Goal: Task Accomplishment & Management: Manage account settings

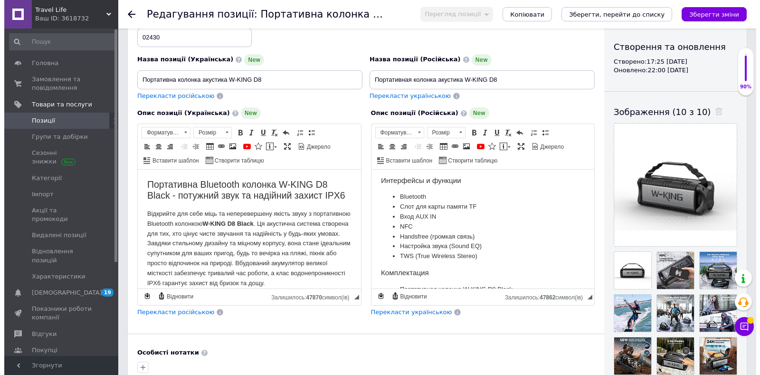
scroll to position [570, 0]
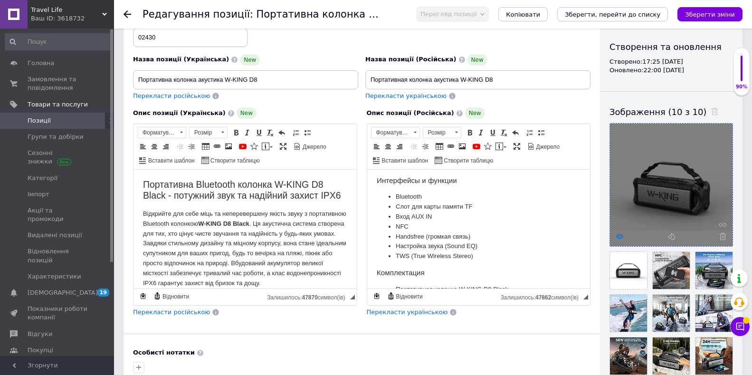
click at [620, 236] on icon at bounding box center [619, 236] width 7 height 7
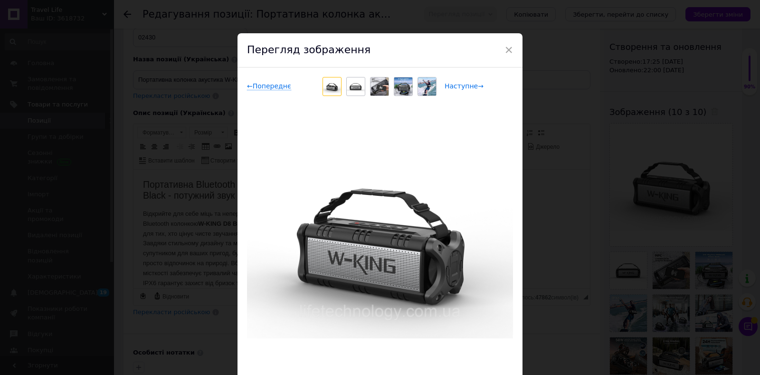
click at [451, 89] on span "Наступне →" at bounding box center [464, 86] width 39 height 8
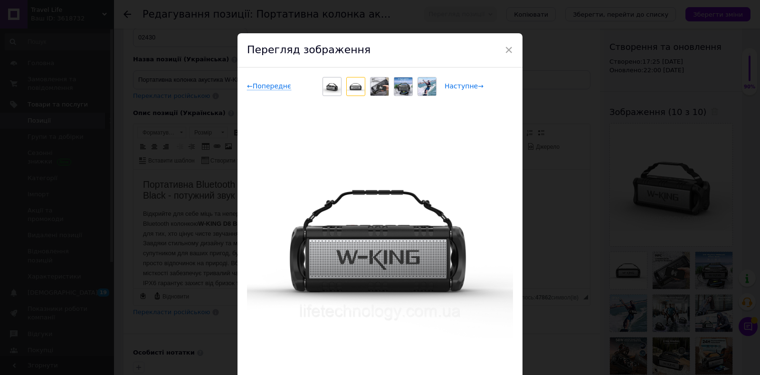
click at [451, 89] on span "Наступне →" at bounding box center [464, 86] width 39 height 8
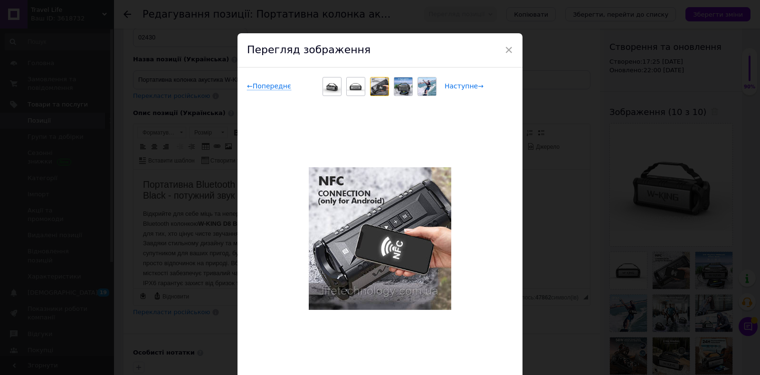
click at [451, 89] on span "Наступне →" at bounding box center [464, 86] width 39 height 8
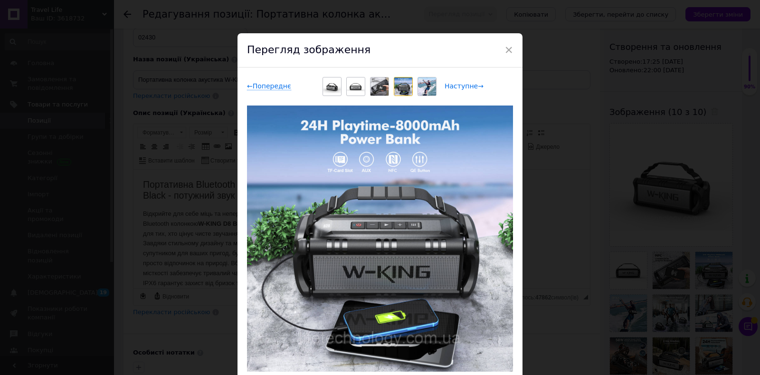
click at [457, 85] on span "Наступне →" at bounding box center [464, 86] width 39 height 8
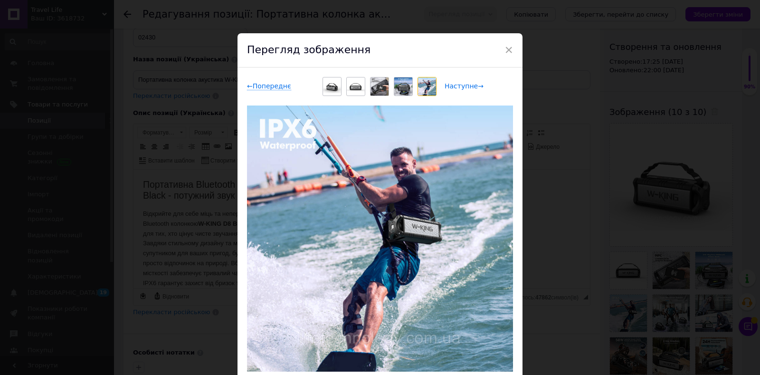
scroll to position [58, 0]
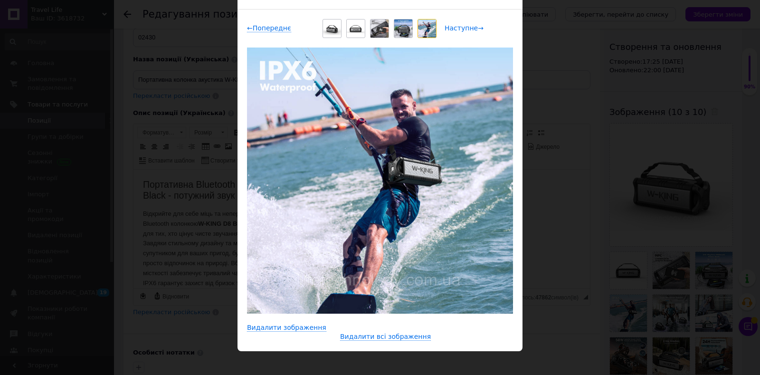
click at [460, 31] on span "Наступне →" at bounding box center [464, 28] width 39 height 8
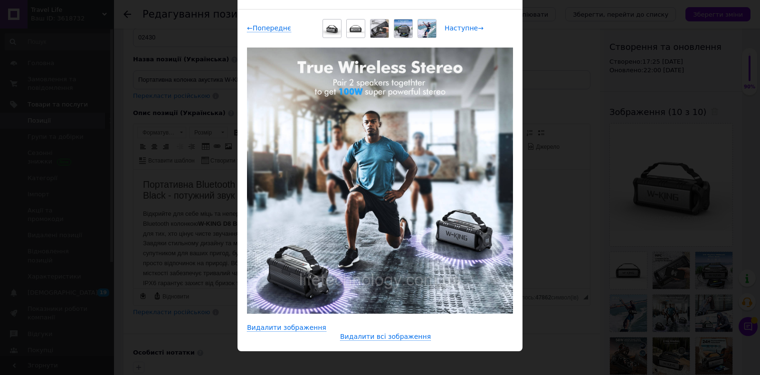
click at [460, 29] on span "Наступне →" at bounding box center [464, 28] width 39 height 8
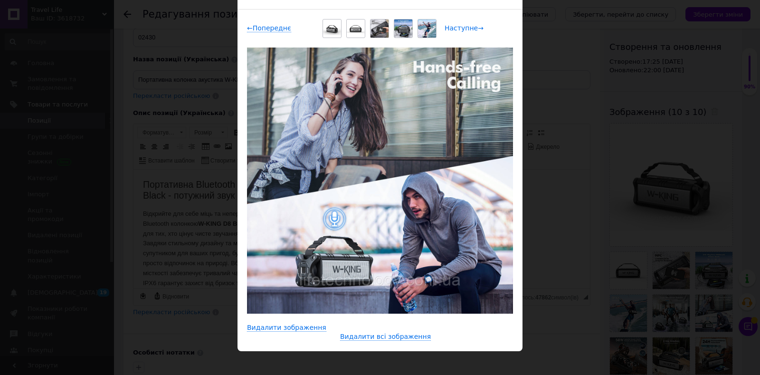
click at [460, 28] on span "Наступне →" at bounding box center [464, 28] width 39 height 8
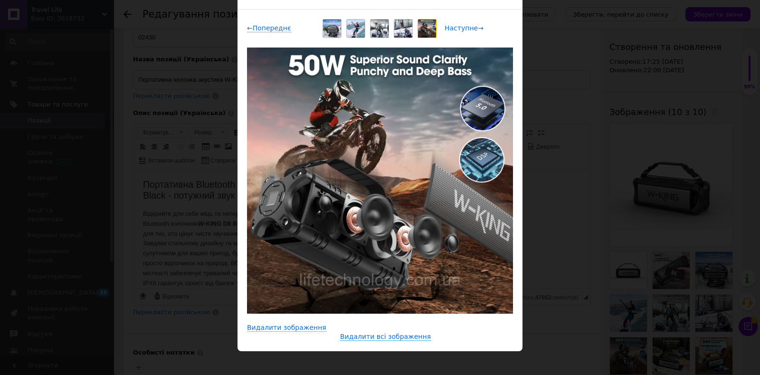
click at [462, 29] on span "Наступне →" at bounding box center [464, 28] width 39 height 8
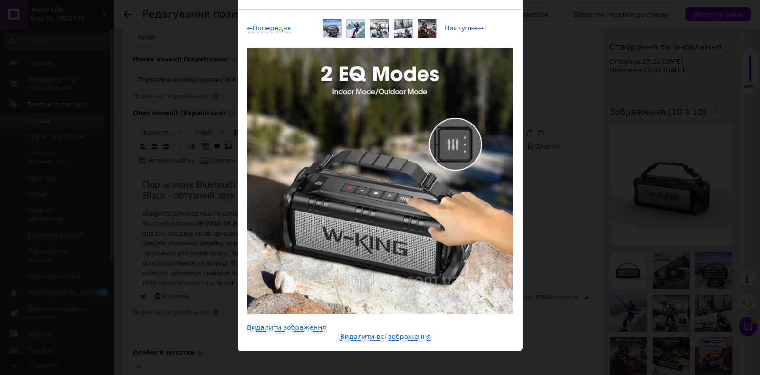
click at [451, 26] on span "Наступне →" at bounding box center [464, 28] width 39 height 8
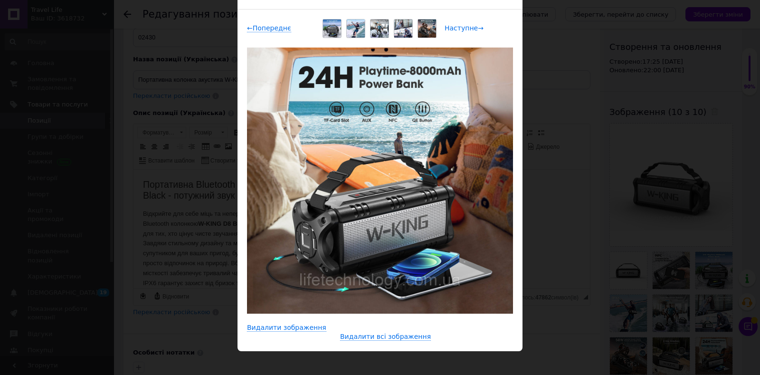
click at [460, 29] on span "Наступне →" at bounding box center [464, 28] width 39 height 8
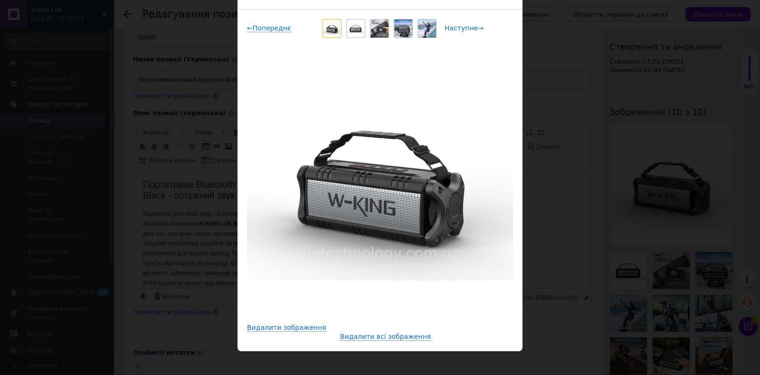
click at [460, 29] on span "Наступне →" at bounding box center [464, 28] width 39 height 8
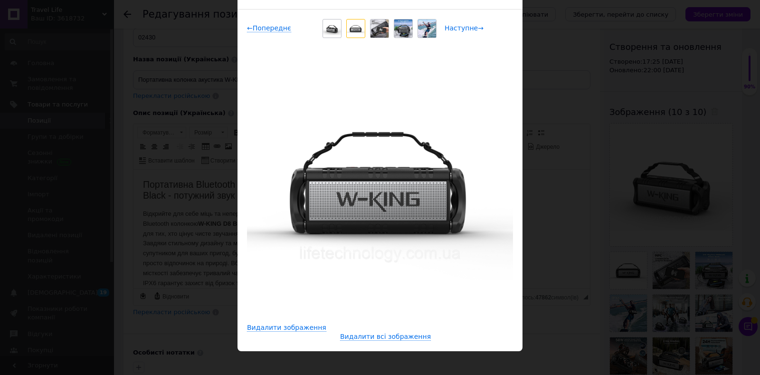
click at [460, 30] on span "Наступне →" at bounding box center [464, 28] width 39 height 8
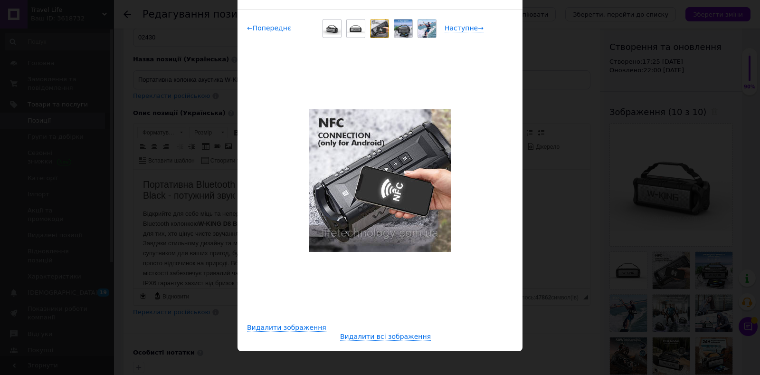
click at [267, 28] on span "← Попереднє" at bounding box center [269, 28] width 44 height 8
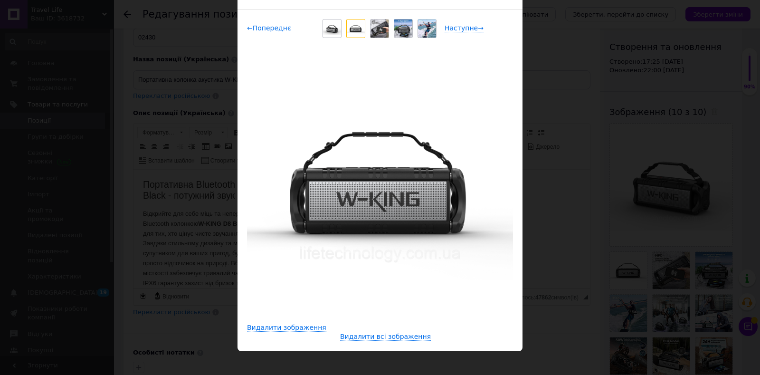
click at [267, 28] on span "← Попереднє" at bounding box center [269, 28] width 44 height 8
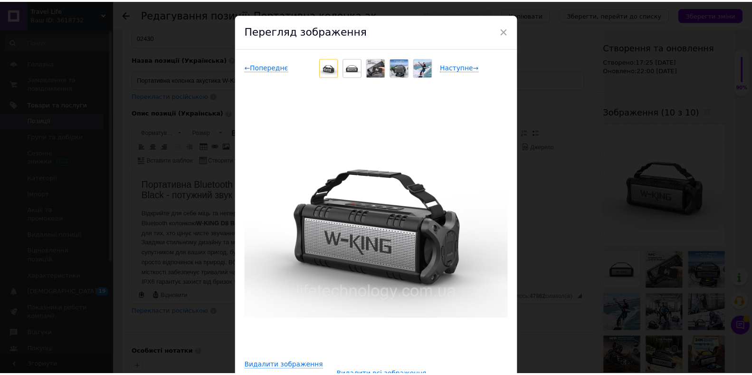
scroll to position [0, 0]
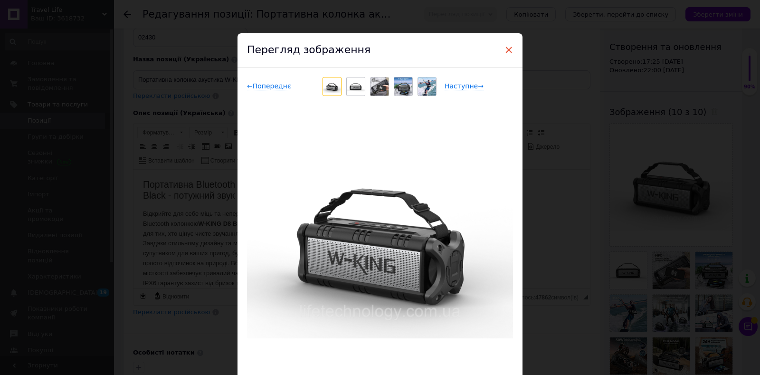
click at [506, 48] on span "×" at bounding box center [509, 50] width 9 height 16
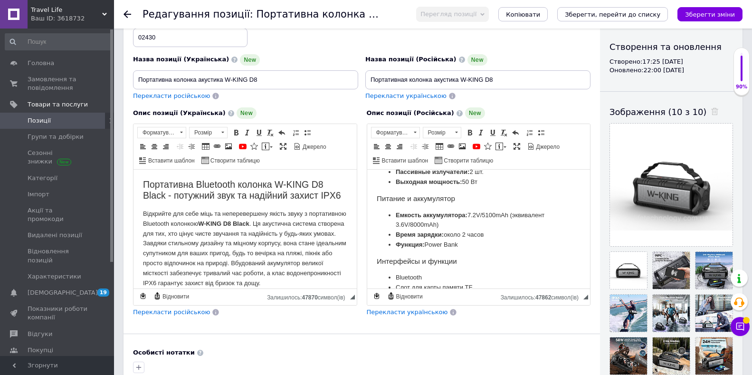
scroll to position [475, 0]
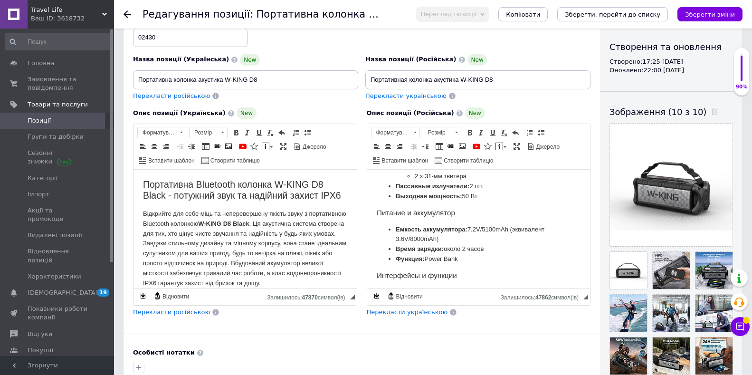
click at [469, 172] on li "2 х 70-мм вуфера" at bounding box center [478, 167] width 128 height 10
click at [469, 182] on li "2 х 31-мм твитера" at bounding box center [478, 177] width 128 height 10
click at [477, 182] on li "2 х 31-мм твитера по" at bounding box center [478, 177] width 128 height 10
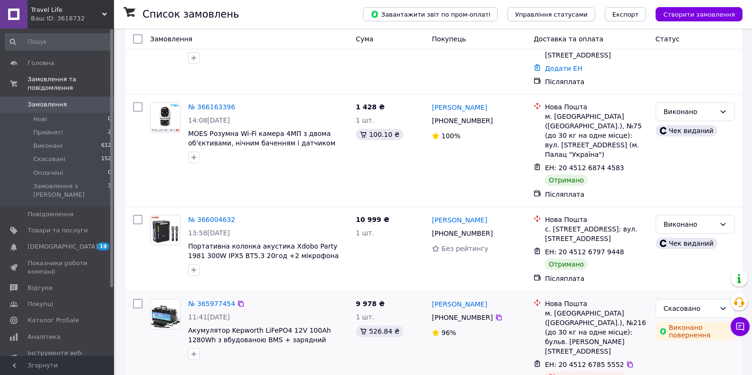
scroll to position [95, 0]
click at [50, 226] on span "Товари та послуги" at bounding box center [58, 230] width 60 height 9
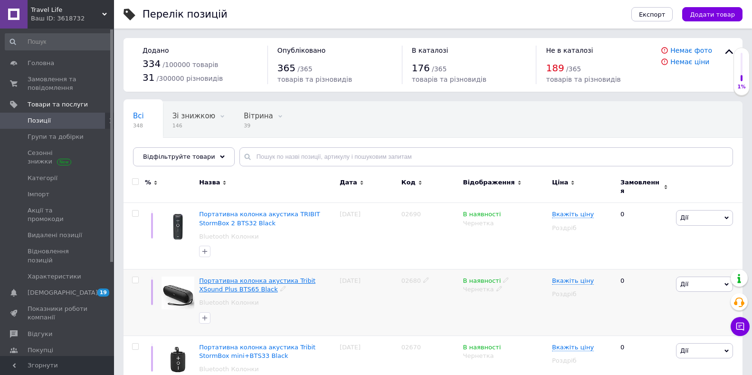
click at [263, 277] on span "Портативна колонка акустика Tribit XSound Plus BTS65 Black" at bounding box center [257, 285] width 116 height 16
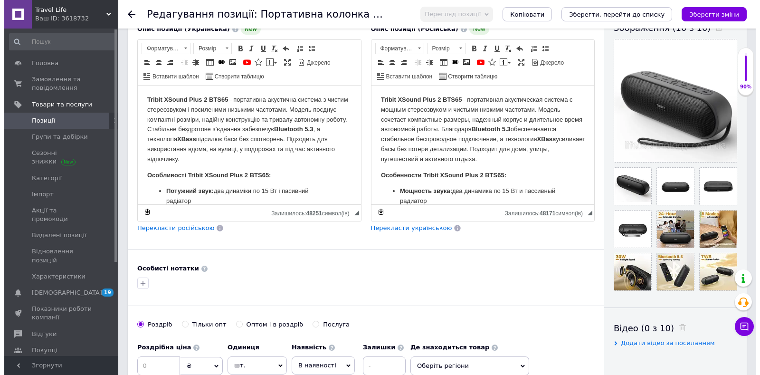
scroll to position [190, 0]
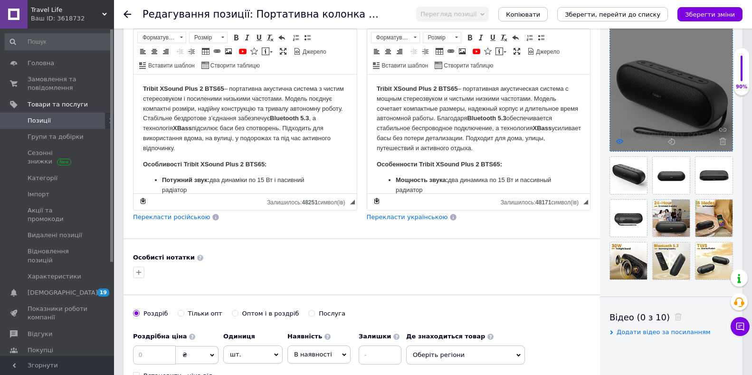
click at [619, 142] on icon at bounding box center [619, 141] width 7 height 7
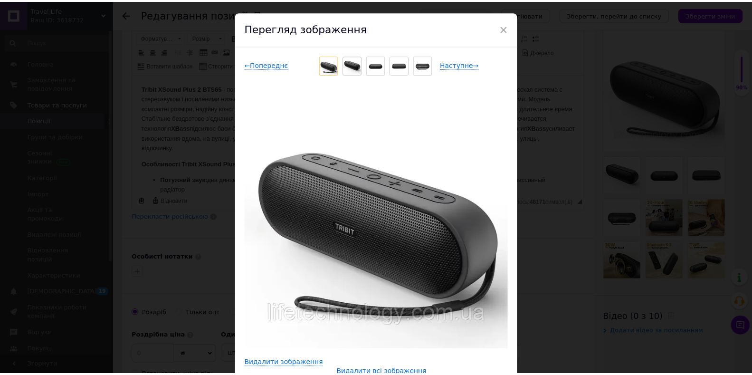
scroll to position [0, 0]
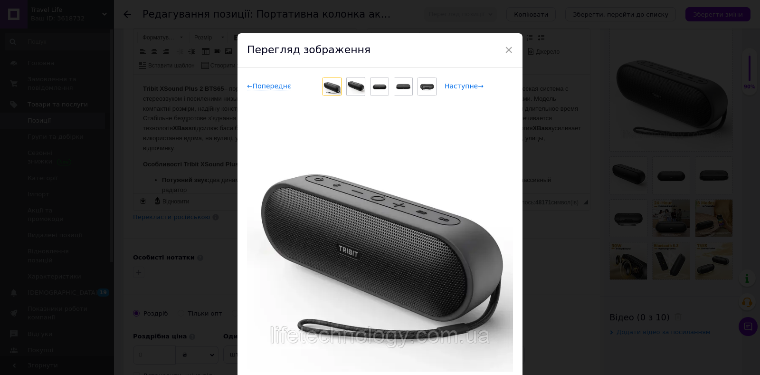
click at [467, 85] on span "Наступне →" at bounding box center [464, 86] width 39 height 8
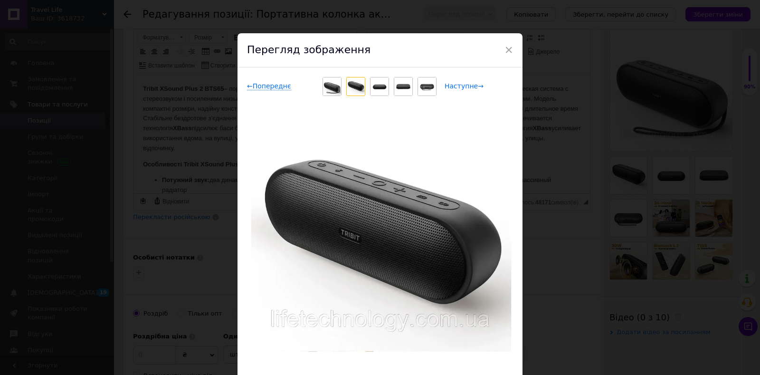
click at [467, 85] on span "Наступне →" at bounding box center [464, 86] width 39 height 8
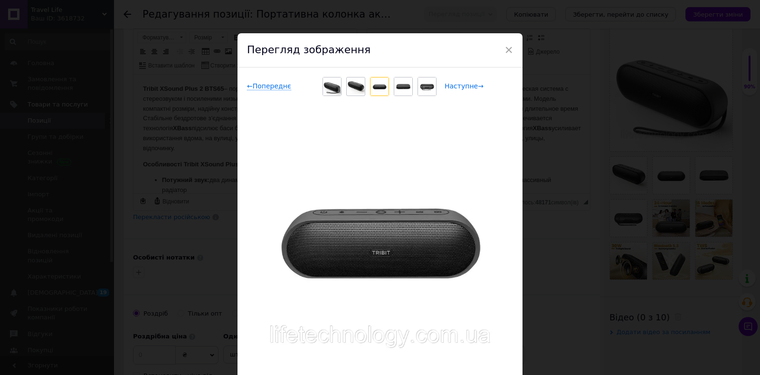
click at [467, 85] on span "Наступне →" at bounding box center [464, 86] width 39 height 8
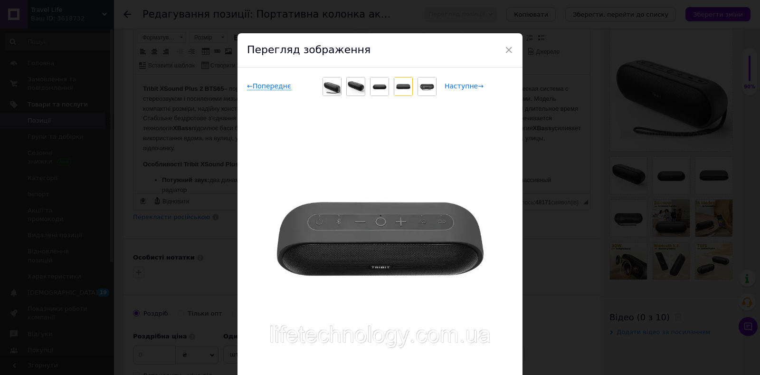
click at [467, 85] on span "Наступне →" at bounding box center [464, 86] width 39 height 8
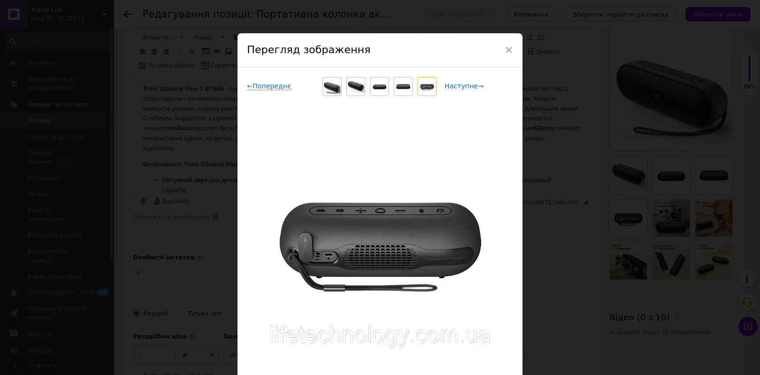
click at [467, 85] on span "Наступне →" at bounding box center [464, 86] width 39 height 8
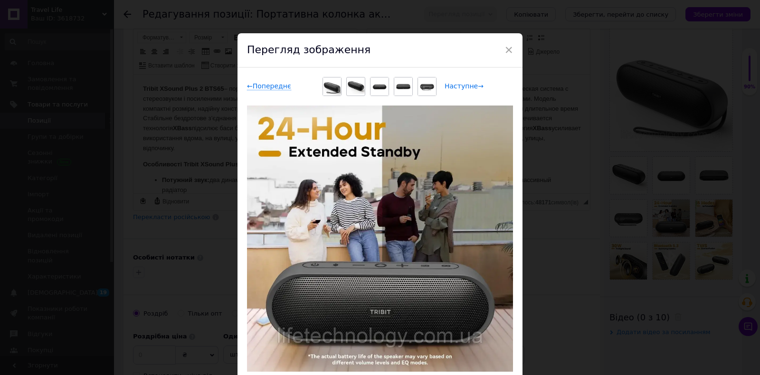
click at [467, 85] on span "Наступне →" at bounding box center [464, 86] width 39 height 8
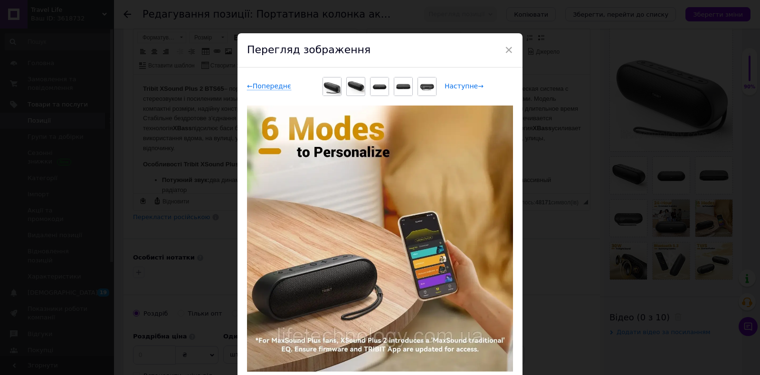
click at [467, 85] on span "Наступне →" at bounding box center [464, 86] width 39 height 8
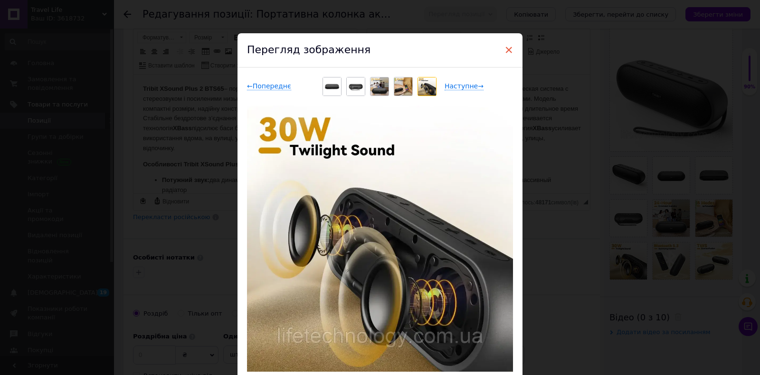
click at [505, 50] on span "×" at bounding box center [509, 50] width 9 height 16
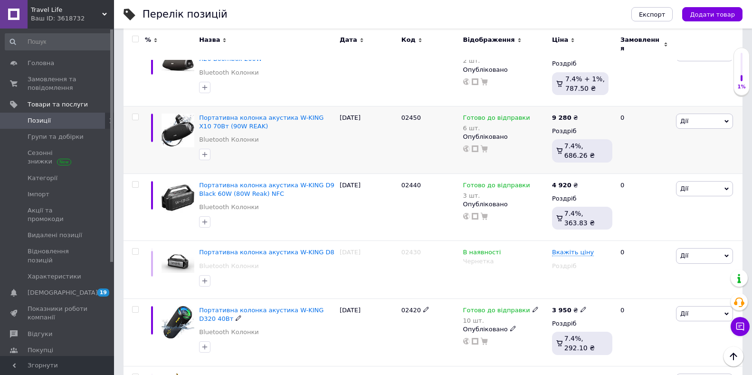
scroll to position [2138, 0]
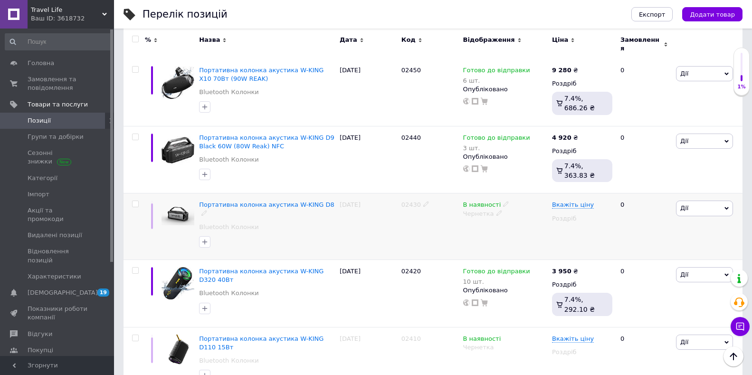
click at [250, 193] on div "Портативна колонка акустика W-KING D8 Bluetooth Колонки" at bounding box center [267, 226] width 141 height 67
click at [249, 201] on span "Портативна колонка акустика W-KING D8" at bounding box center [266, 204] width 135 height 7
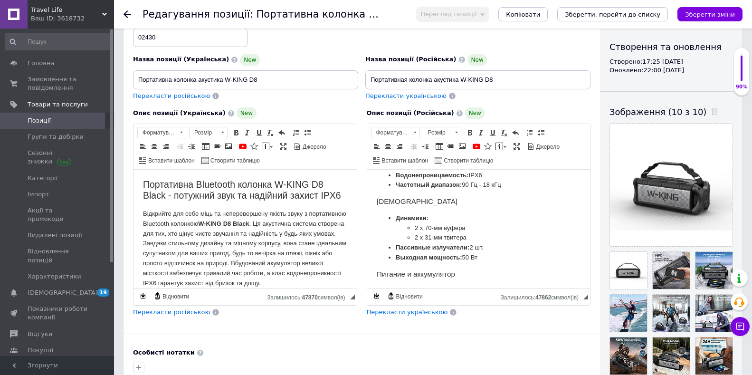
scroll to position [409, 0]
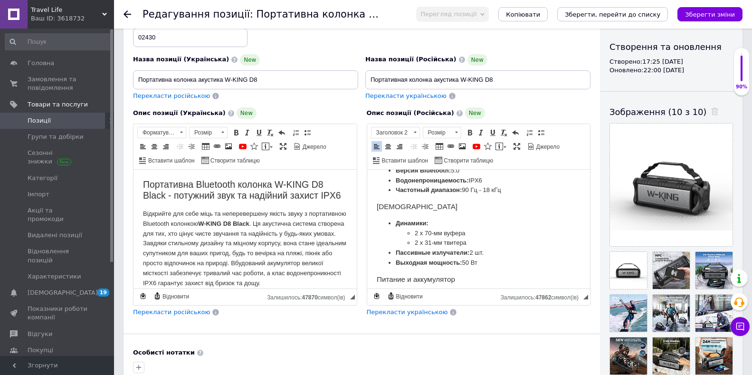
click at [466, 195] on li "Частотный диапазон: 90 Гц - 18 кГц" at bounding box center [478, 190] width 166 height 10
drag, startPoint x: 491, startPoint y: 220, endPoint x: 496, endPoint y: 228, distance: 9.4
click at [491, 195] on li "Частотный диапазон: 6 0 Гц - 18 кГц" at bounding box center [478, 190] width 166 height 10
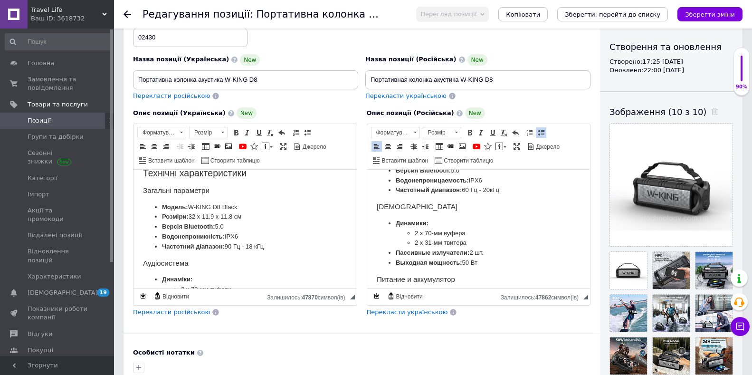
scroll to position [380, 0]
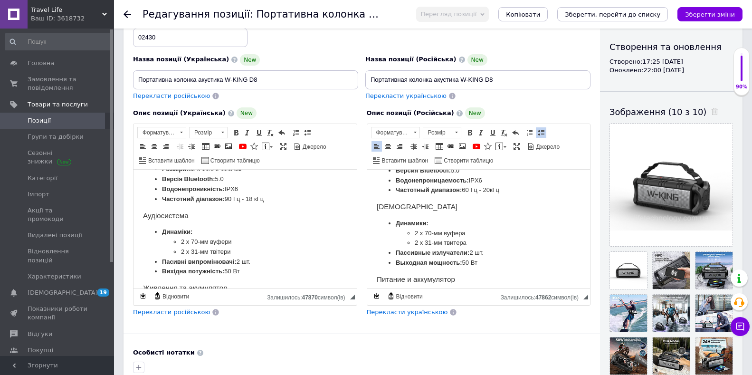
click at [230, 204] on li "Частотний діапазон: 90 Гц - 18 кГц" at bounding box center [245, 199] width 166 height 10
click at [253, 204] on li "Частотний діапазон: 6 0 Гц - 18 кГц" at bounding box center [245, 199] width 166 height 10
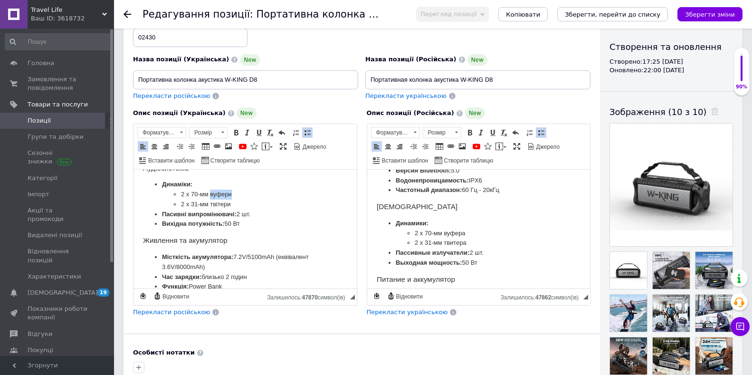
drag, startPoint x: 232, startPoint y: 224, endPoint x: 210, endPoint y: 225, distance: 22.3
click at [210, 200] on li "2 х 70-мм вуфери" at bounding box center [245, 195] width 128 height 10
click at [245, 244] on span "Копіювати" at bounding box center [265, 242] width 57 height 11
copy li "вуфери"
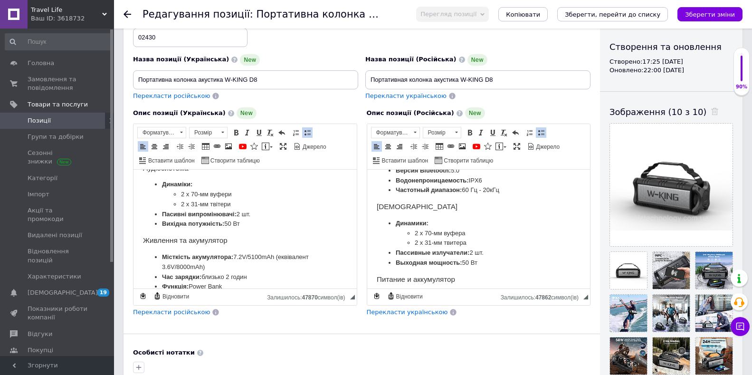
click at [249, 210] on li "2 х 31-мм твітери" at bounding box center [245, 205] width 128 height 10
click at [235, 200] on li "2 х 70-мм вуфери" at bounding box center [245, 195] width 128 height 10
click at [238, 210] on li "2 х 31-мм твітери" at bounding box center [245, 205] width 128 height 10
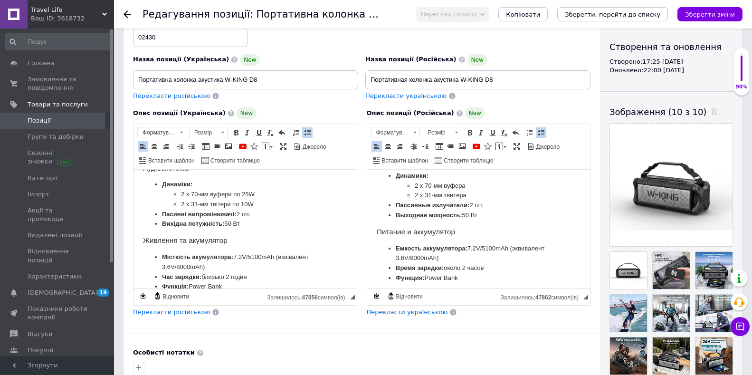
click at [471, 191] on li "2 х 70-мм вуфера" at bounding box center [478, 186] width 128 height 10
click at [477, 201] on li "2 х 31-мм твитера" at bounding box center [478, 196] width 128 height 10
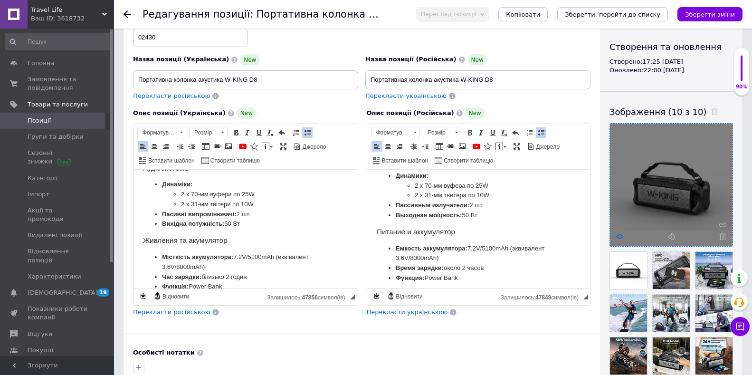
click at [619, 234] on icon at bounding box center [619, 236] width 7 height 7
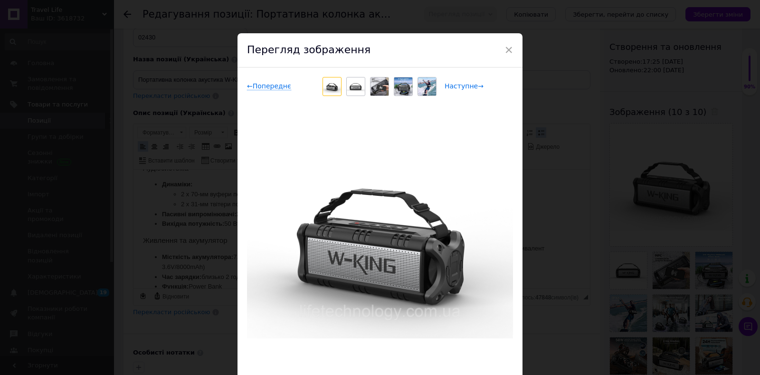
click at [452, 84] on span "Наступне →" at bounding box center [464, 86] width 39 height 8
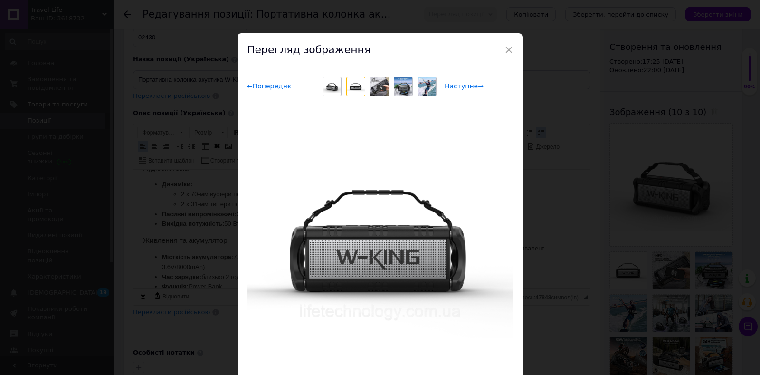
click at [452, 84] on span "Наступне →" at bounding box center [464, 86] width 39 height 8
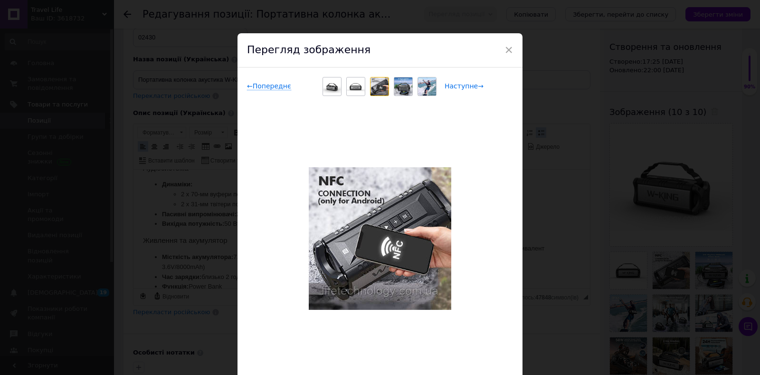
click at [452, 84] on span "Наступне →" at bounding box center [464, 86] width 39 height 8
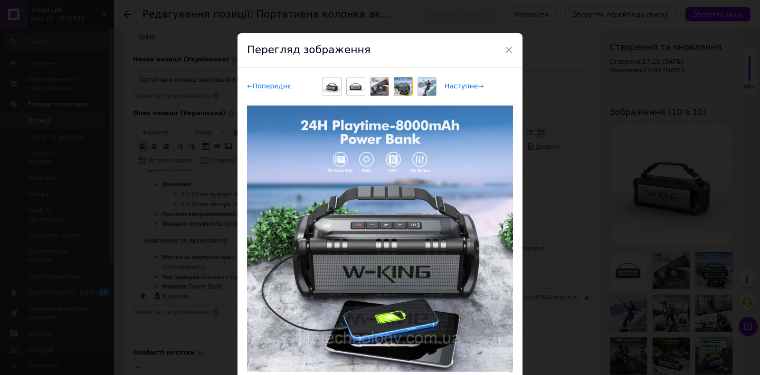
click at [452, 84] on span "Наступне →" at bounding box center [464, 86] width 39 height 8
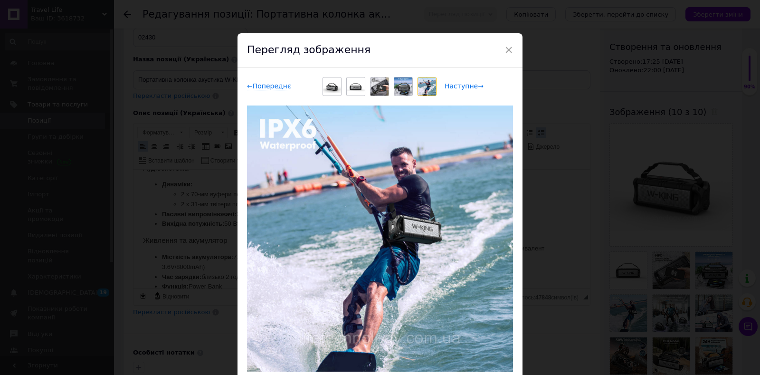
click at [452, 84] on span "Наступне →" at bounding box center [464, 86] width 39 height 8
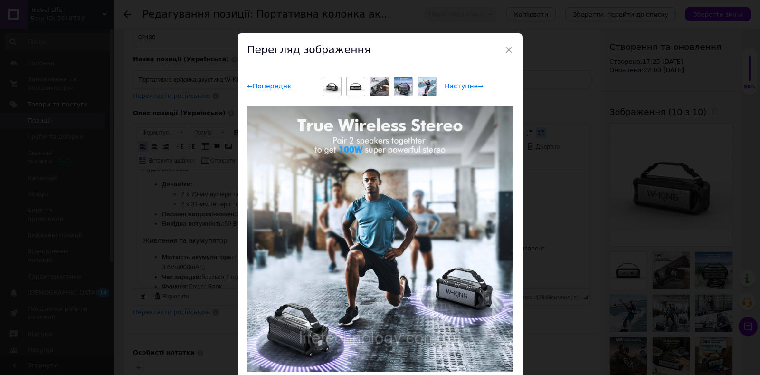
click at [452, 84] on span "Наступне →" at bounding box center [464, 86] width 39 height 8
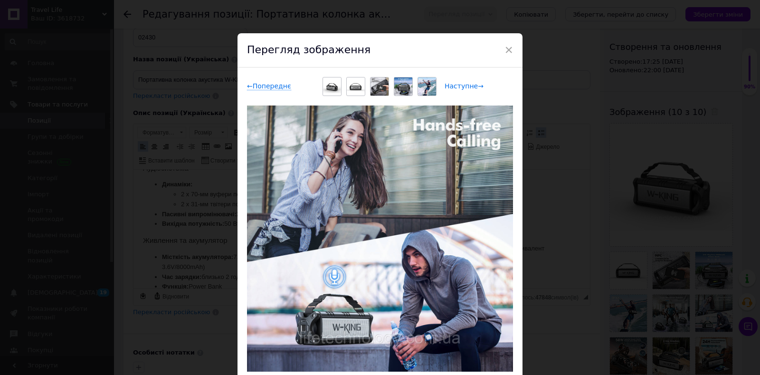
click at [452, 84] on span "Наступне →" at bounding box center [464, 86] width 39 height 8
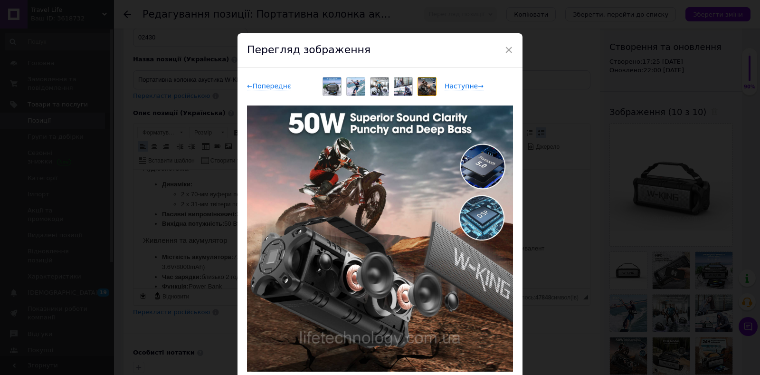
click at [507, 44] on span "×" at bounding box center [509, 50] width 9 height 16
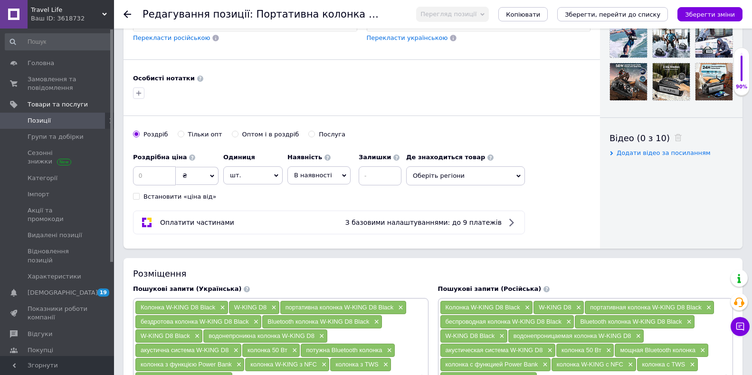
scroll to position [380, 0]
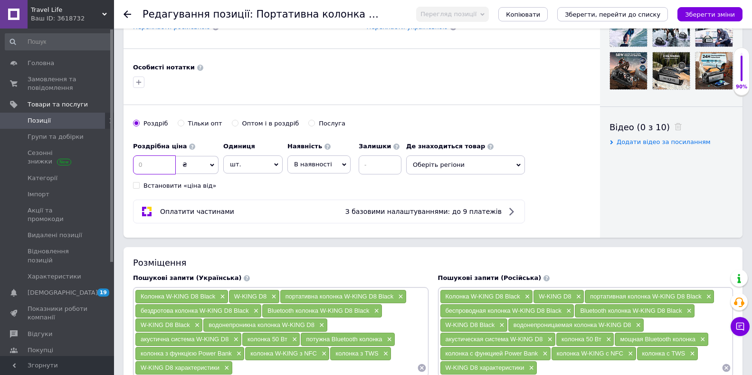
click at [142, 165] on input at bounding box center [154, 164] width 43 height 19
type input "4600"
click at [334, 165] on span "В наявності" at bounding box center [318, 164] width 63 height 18
click at [312, 224] on li "Готово до відправки" at bounding box center [319, 224] width 62 height 22
click at [384, 167] on input at bounding box center [405, 164] width 43 height 19
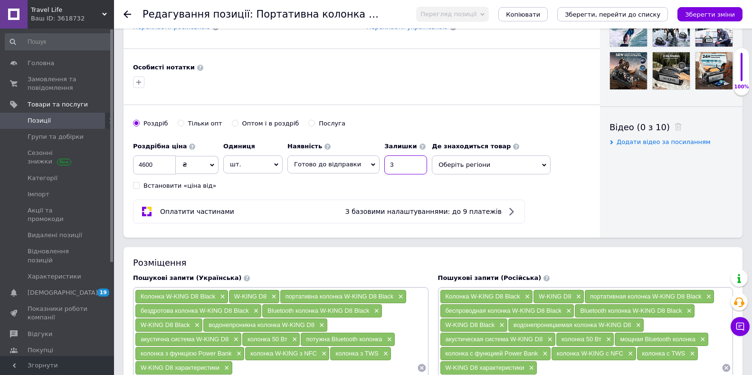
type input "3"
click at [542, 163] on icon at bounding box center [544, 165] width 4 height 4
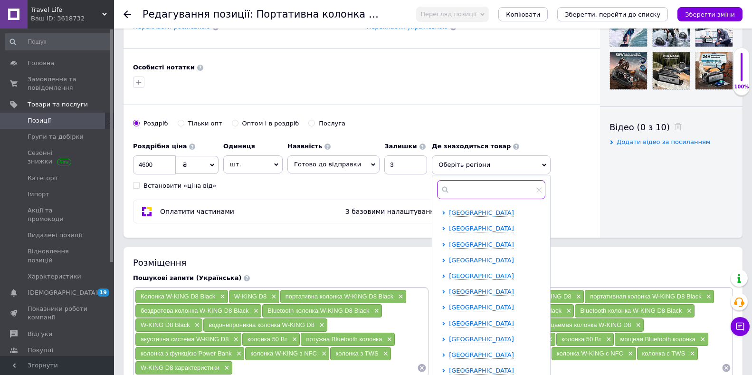
click at [461, 190] on input "text" at bounding box center [491, 189] width 108 height 19
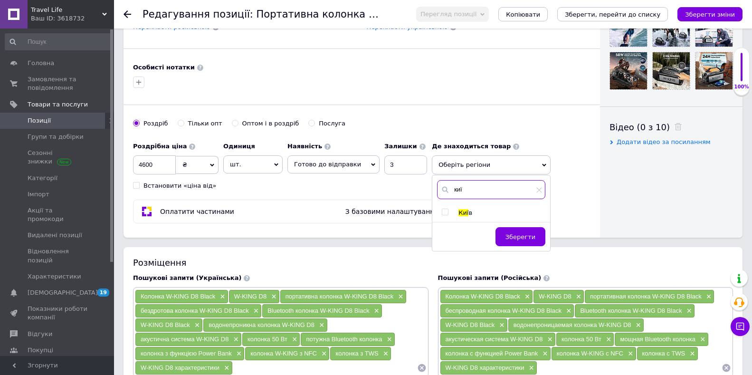
type input "киї"
click at [442, 213] on input "checkbox" at bounding box center [445, 212] width 6 height 6
checkbox input "true"
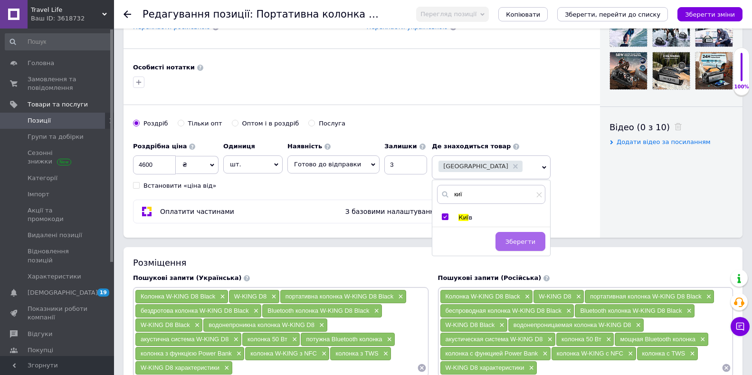
click at [508, 240] on span "Зберегти" at bounding box center [521, 241] width 30 height 7
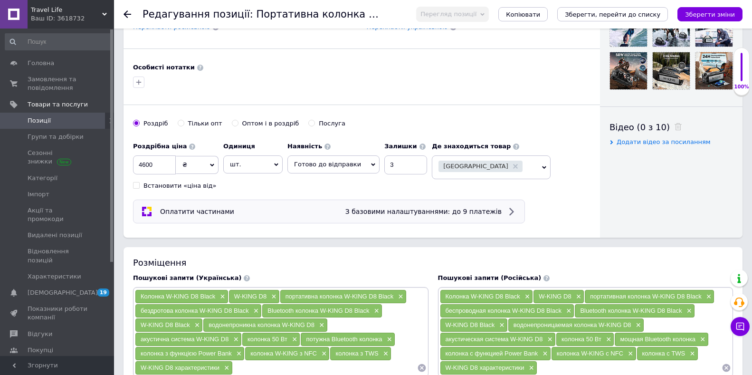
click at [511, 207] on icon at bounding box center [511, 211] width 11 height 11
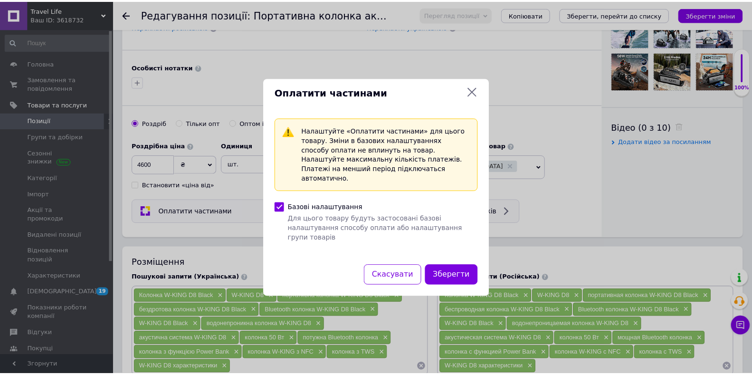
scroll to position [131, 0]
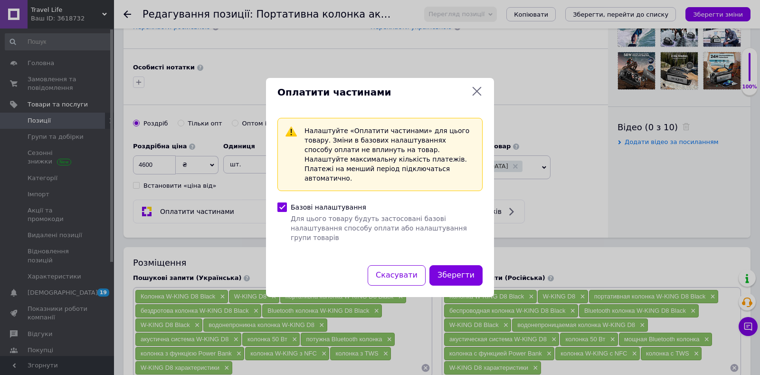
click at [280, 205] on input "Базові налаштування Для цього товару будуть застосовані базові налаштування спо…" at bounding box center [282, 207] width 10 height 10
checkbox input "false"
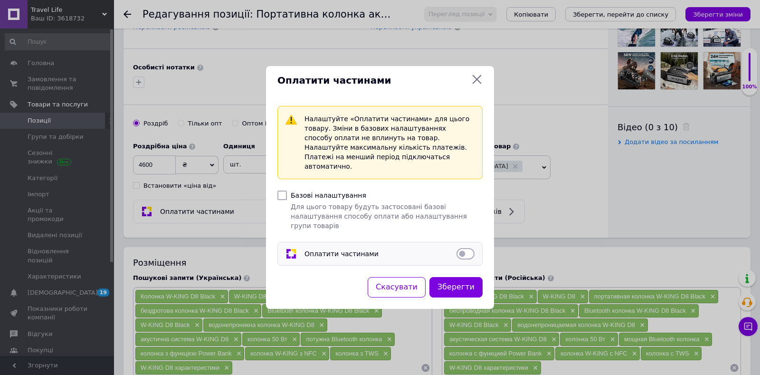
click at [465, 249] on input "Оплатити частинами" at bounding box center [466, 254] width 18 height 10
checkbox input "true"
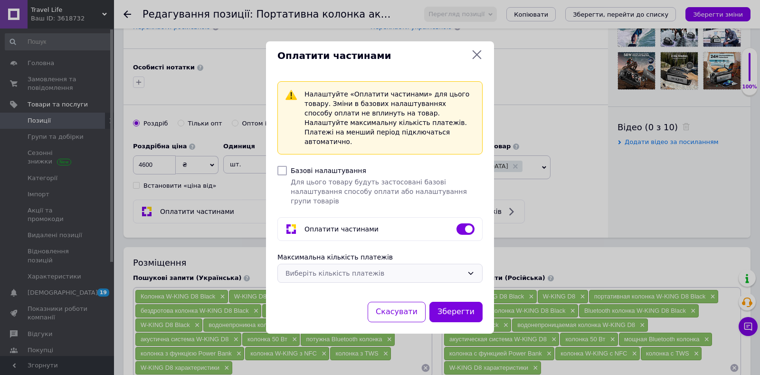
click at [474, 264] on div "Виберіть кількість платежів" at bounding box center [379, 273] width 205 height 19
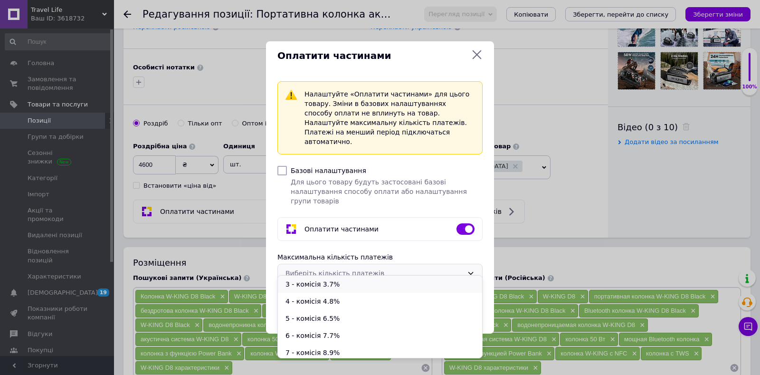
click at [312, 279] on li "3 - комісія 3.7%" at bounding box center [380, 284] width 204 height 17
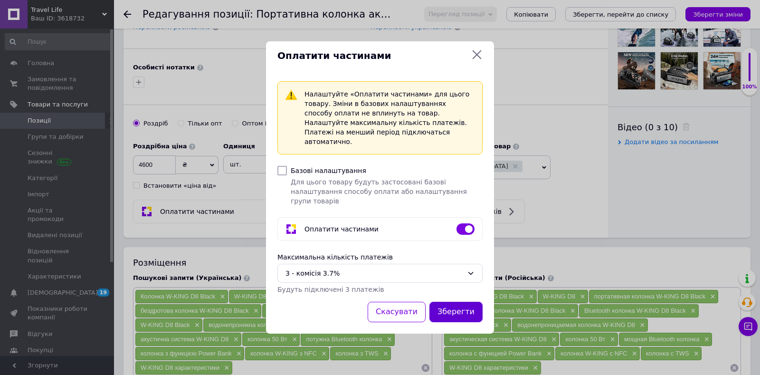
click at [474, 305] on button "Зберегти" at bounding box center [456, 312] width 53 height 20
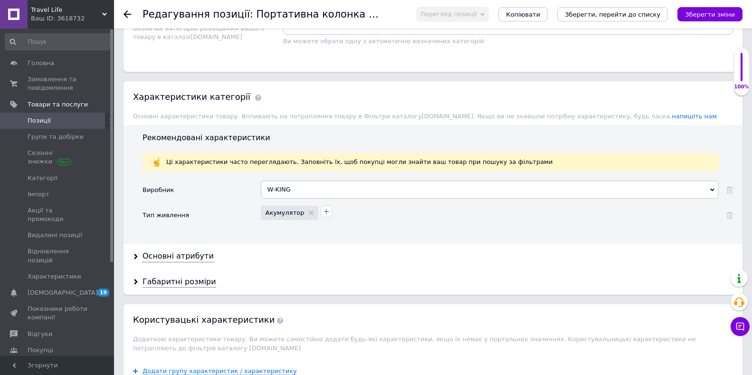
scroll to position [808, 0]
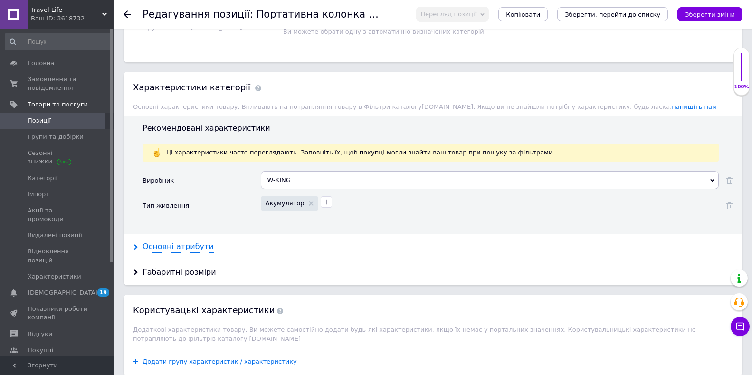
click at [173, 246] on div "Основні атрибути" at bounding box center [178, 246] width 71 height 11
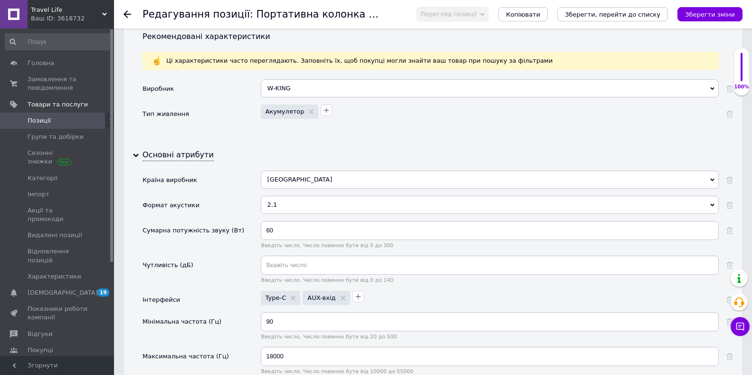
scroll to position [903, 0]
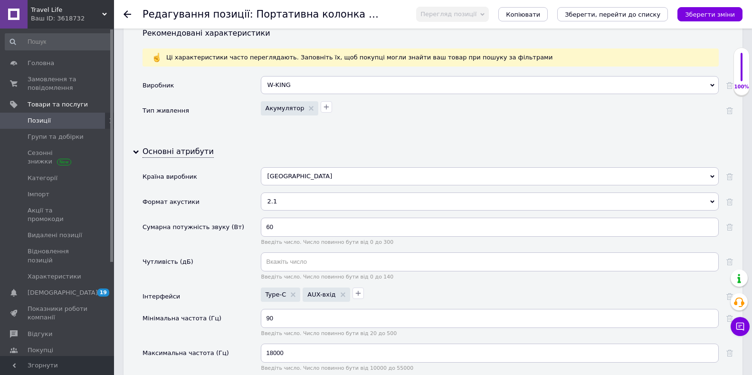
click at [709, 199] on div "2.1" at bounding box center [490, 201] width 458 height 18
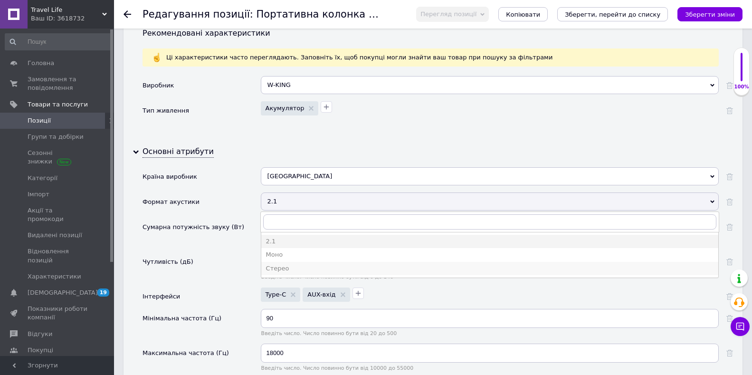
click at [276, 264] on div "Стерео" at bounding box center [490, 268] width 448 height 9
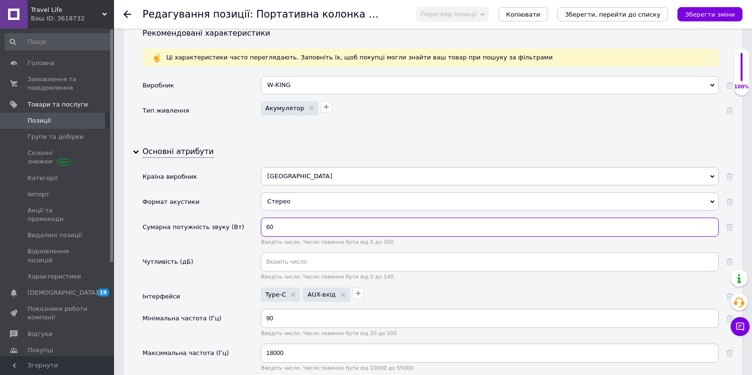
click at [277, 230] on input "60" at bounding box center [490, 227] width 458 height 19
type input "6"
type input "50"
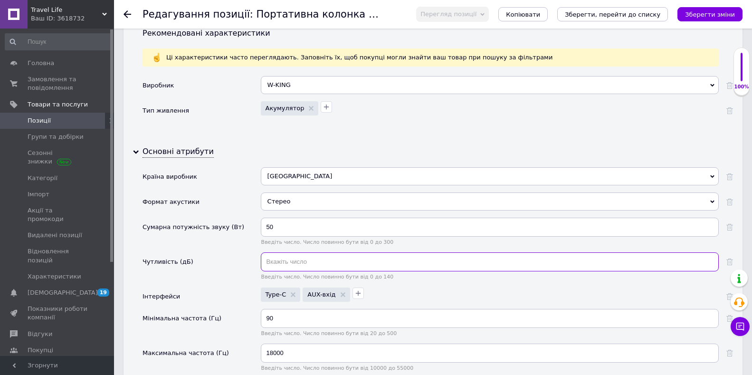
click at [276, 261] on input "text" at bounding box center [490, 261] width 458 height 19
type input "80"
click at [354, 296] on icon "button" at bounding box center [358, 293] width 8 height 8
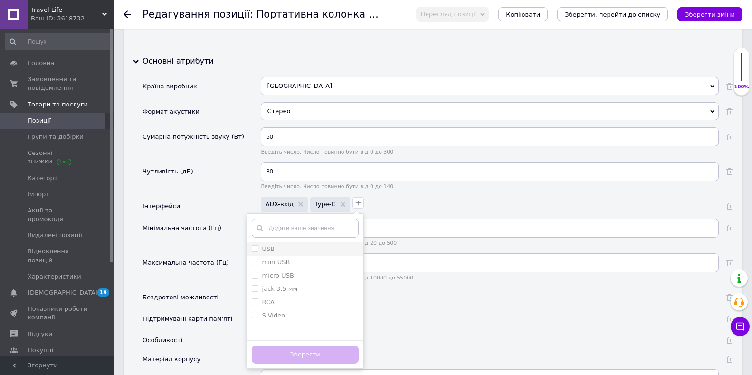
scroll to position [998, 0]
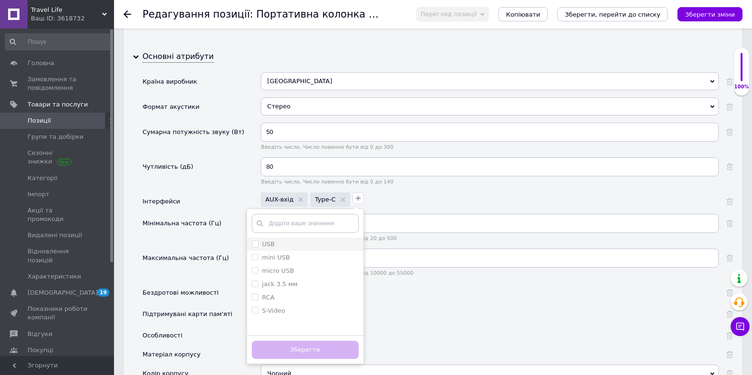
click at [252, 244] on input "USB" at bounding box center [255, 243] width 6 height 6
checkbox input "true"
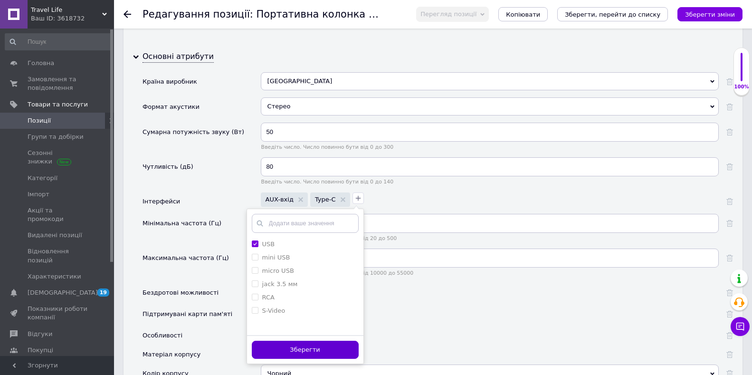
click at [310, 349] on button "Зберегти" at bounding box center [305, 350] width 107 height 19
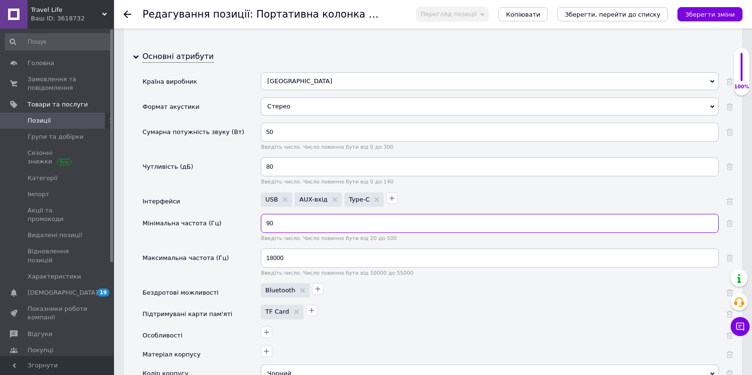
click at [279, 226] on input "90" at bounding box center [490, 223] width 458 height 19
type input "9"
type input "60"
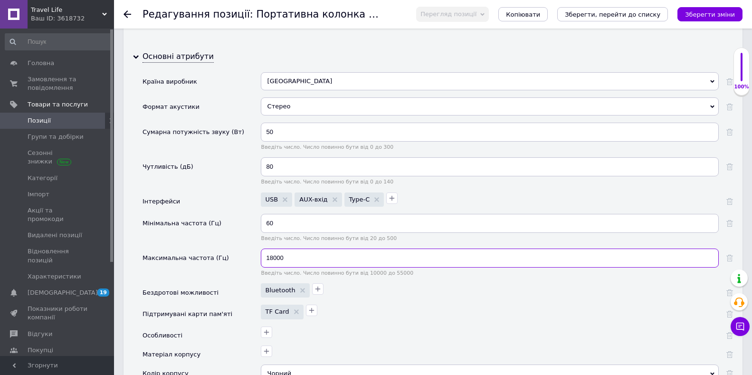
click at [271, 257] on input "18000" at bounding box center [490, 258] width 458 height 19
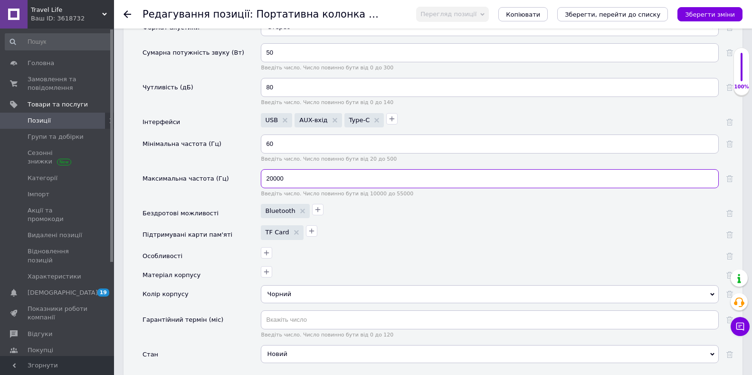
scroll to position [1093, 0]
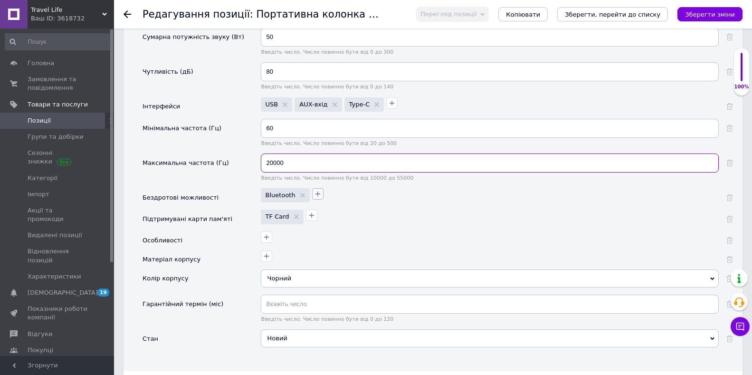
type input "20000"
click at [314, 191] on icon "button" at bounding box center [318, 194] width 8 height 8
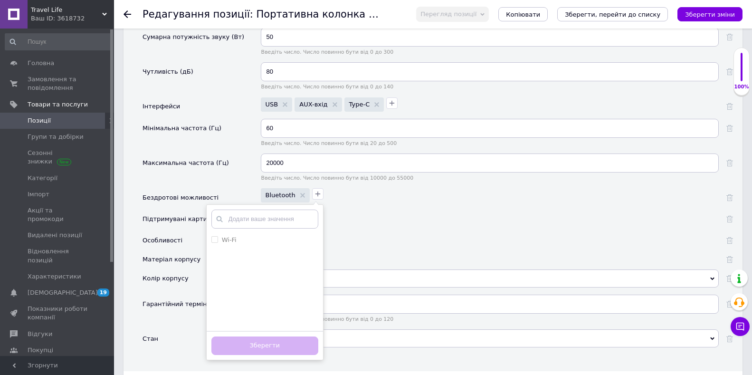
click at [355, 203] on div "Bluetooth Wi-Fi Додати ваше значення Зберегти" at bounding box center [490, 198] width 458 height 21
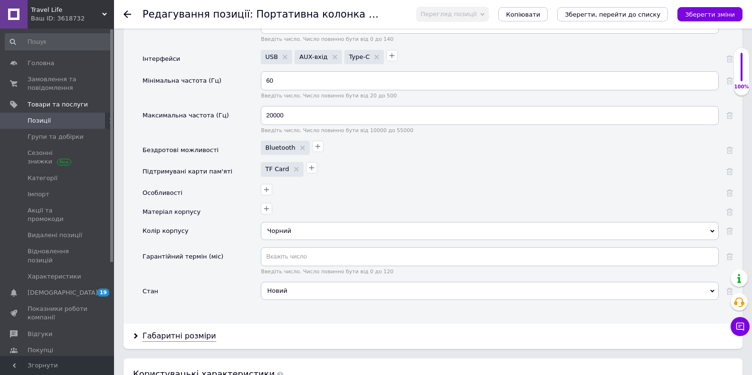
scroll to position [1188, 0]
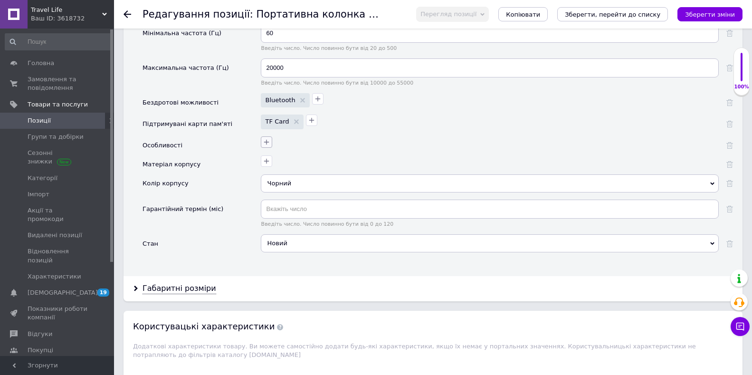
click at [268, 145] on icon "button" at bounding box center [267, 142] width 8 height 8
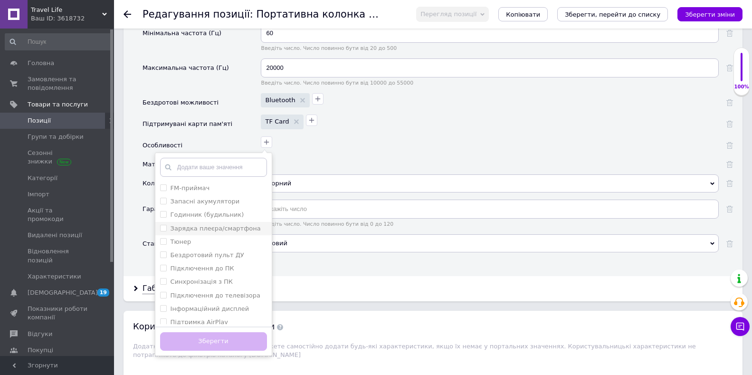
click at [166, 228] on span at bounding box center [163, 228] width 7 height 7
click at [166, 228] on плеєра\/смартфона "Зарядка плеєра/смартфона" at bounding box center [163, 228] width 6 height 6
click at [162, 228] on плеєра\/смартфона "Зарядка плеєра/смартфона" at bounding box center [163, 228] width 6 height 6
checkbox плеєра\/смартфона "true"
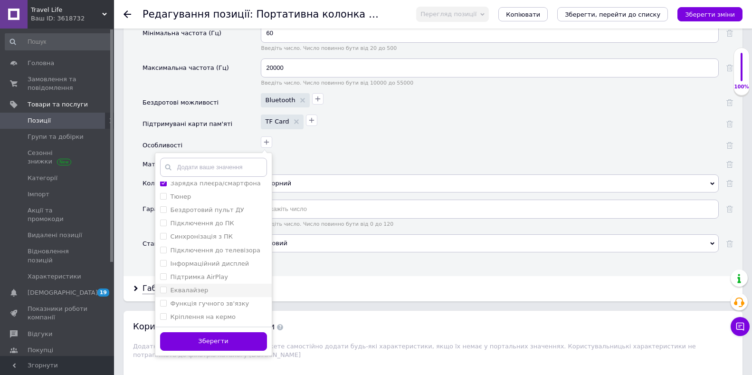
click at [166, 288] on span at bounding box center [163, 290] width 7 height 7
click at [166, 288] on input "Еквалайзер" at bounding box center [163, 290] width 6 height 6
click at [162, 289] on input "Еквалайзер" at bounding box center [163, 290] width 6 height 6
checkbox input "true"
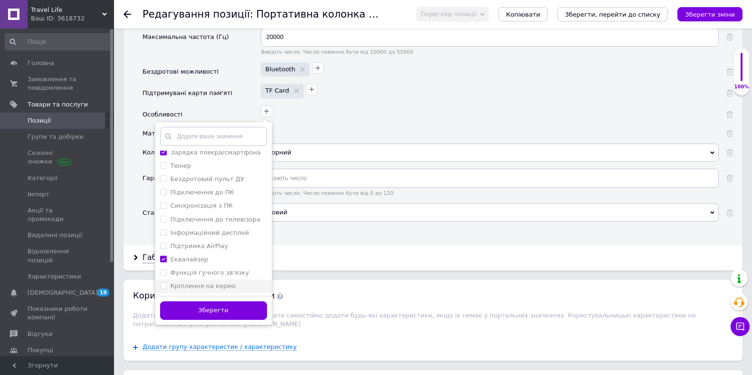
scroll to position [1235, 0]
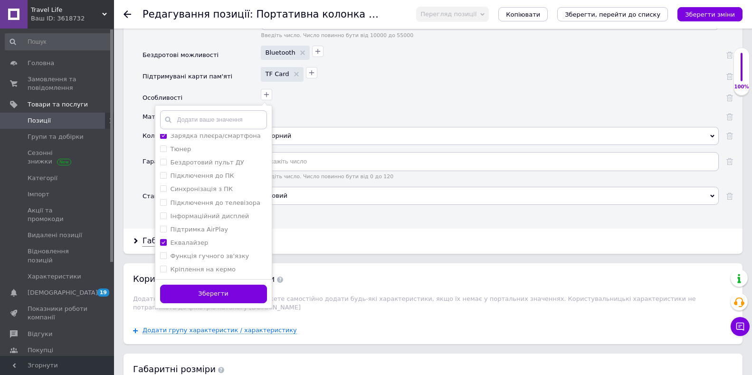
click at [226, 295] on button "Зберегти" at bounding box center [213, 294] width 107 height 19
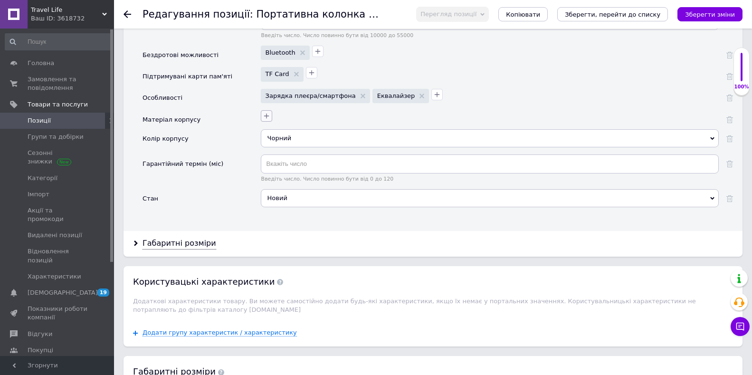
click at [266, 113] on icon "button" at bounding box center [267, 116] width 8 height 8
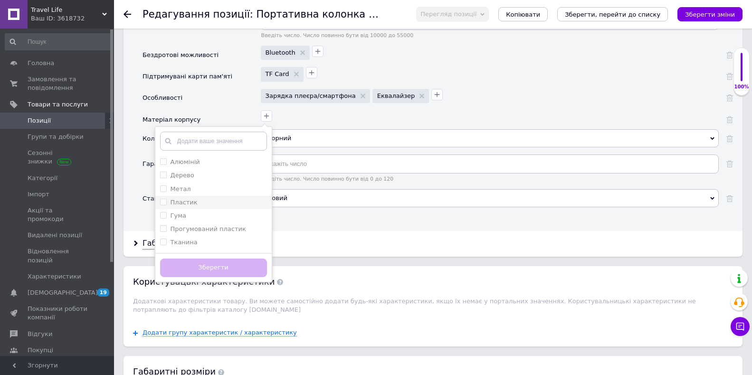
click at [160, 201] on input "Пластик" at bounding box center [163, 202] width 6 height 6
checkbox input "true"
click at [162, 185] on input "Метал" at bounding box center [163, 188] width 6 height 6
checkbox input "true"
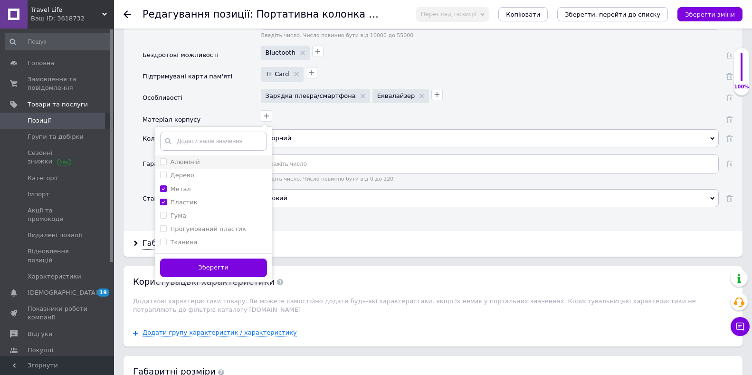
click at [163, 159] on label "Алюміній" at bounding box center [180, 162] width 40 height 9
click at [163, 159] on input "Алюміній" at bounding box center [163, 161] width 6 height 6
click at [164, 161] on input "Алюміній" at bounding box center [163, 161] width 6 height 6
checkbox input "true"
click at [194, 267] on button "Зберегти" at bounding box center [213, 267] width 107 height 19
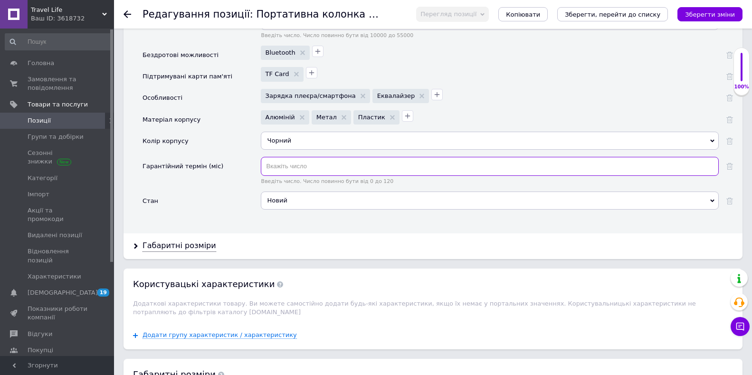
click at [295, 168] on input "text" at bounding box center [490, 166] width 458 height 19
type input "12"
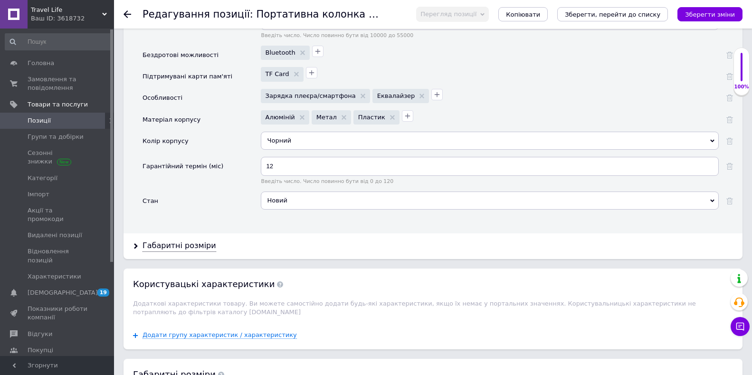
click at [342, 224] on div "Основні атрибути Країна виробник [GEOGRAPHIC_DATA] Китай Формат акустики Стерео…" at bounding box center [433, 20] width 619 height 427
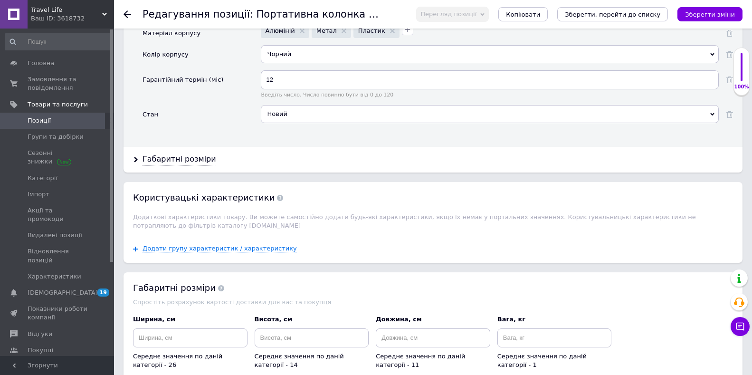
scroll to position [1330, 0]
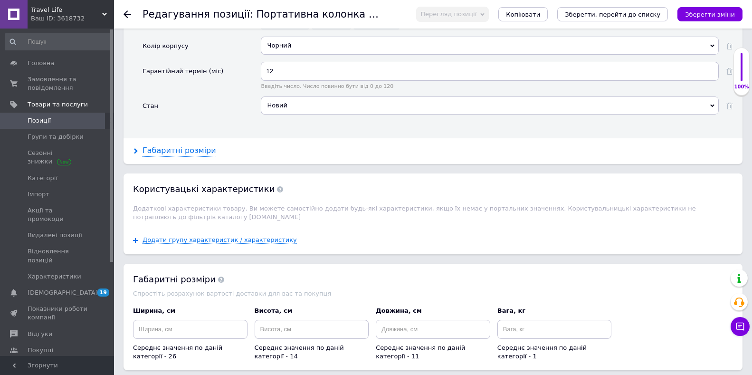
click at [181, 151] on div "Габаритні розміри" at bounding box center [180, 150] width 74 height 11
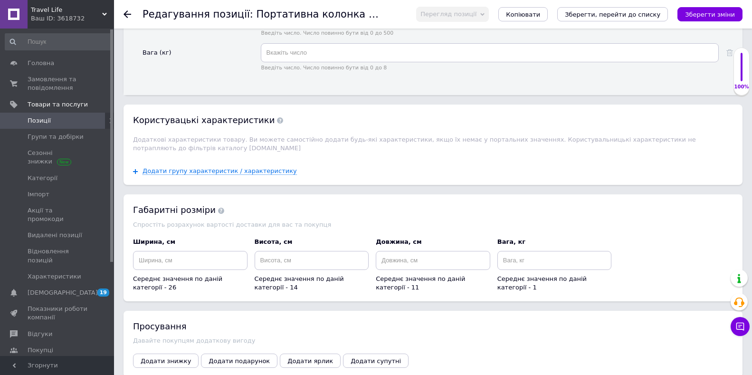
scroll to position [1568, 0]
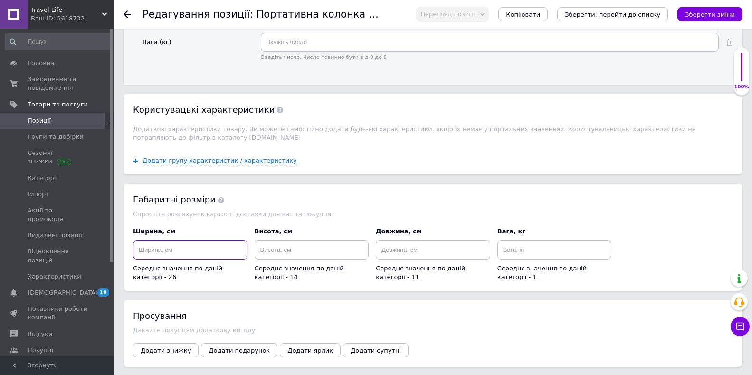
click at [145, 240] on input at bounding box center [190, 249] width 115 height 19
type input "12"
click at [287, 241] on input at bounding box center [312, 249] width 115 height 19
type input "18"
click at [401, 245] on input at bounding box center [433, 249] width 115 height 19
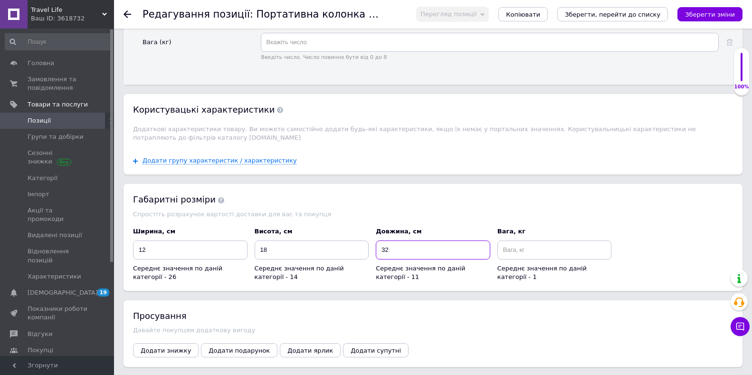
type input "32"
click at [533, 243] on input at bounding box center [554, 249] width 115 height 19
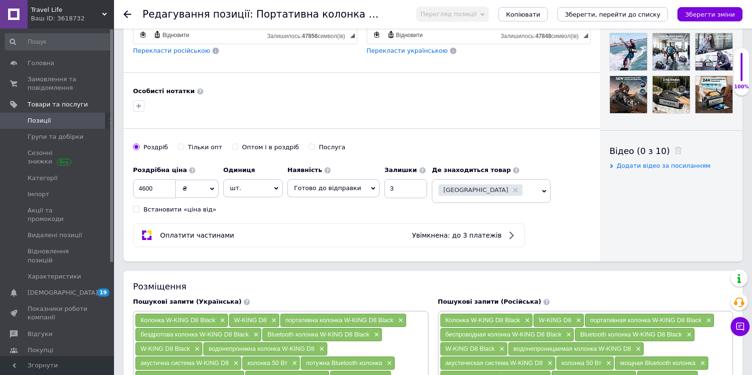
scroll to position [348, 0]
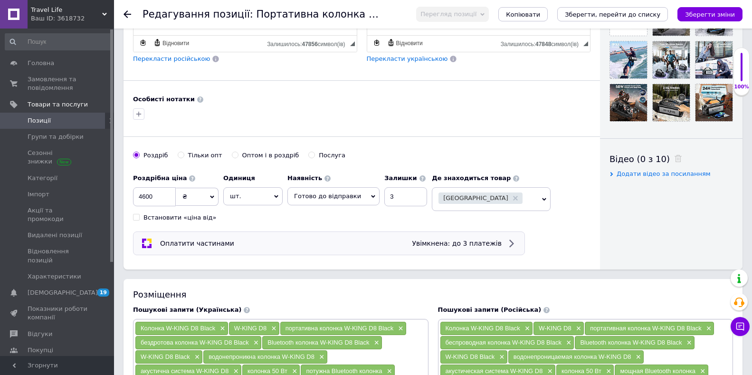
type input "3"
click at [512, 239] on icon at bounding box center [511, 243] width 11 height 11
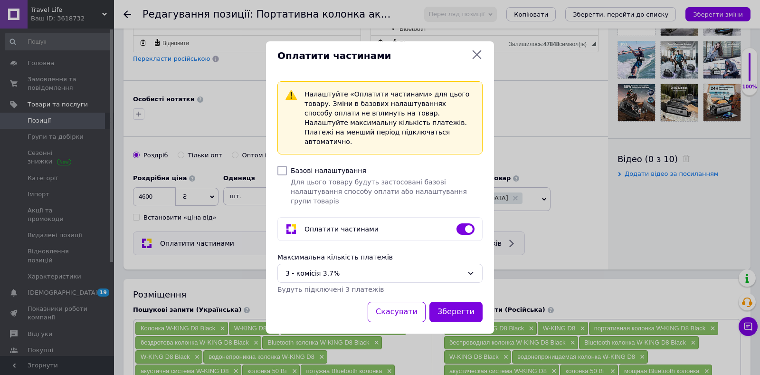
scroll to position [444, 0]
click at [472, 269] on icon at bounding box center [471, 273] width 8 height 8
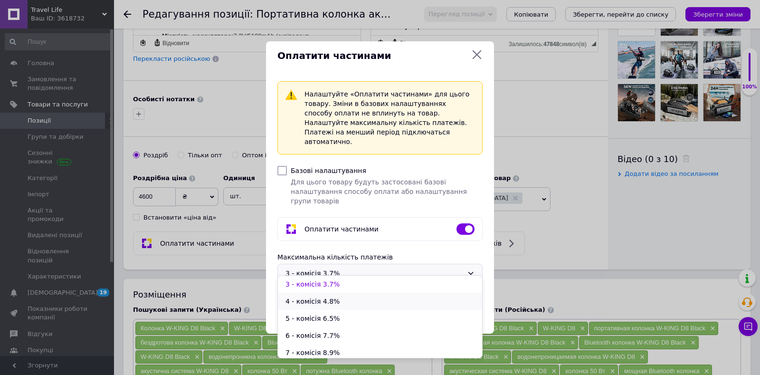
click at [301, 298] on li "4 - комісія 4.8%" at bounding box center [380, 301] width 204 height 17
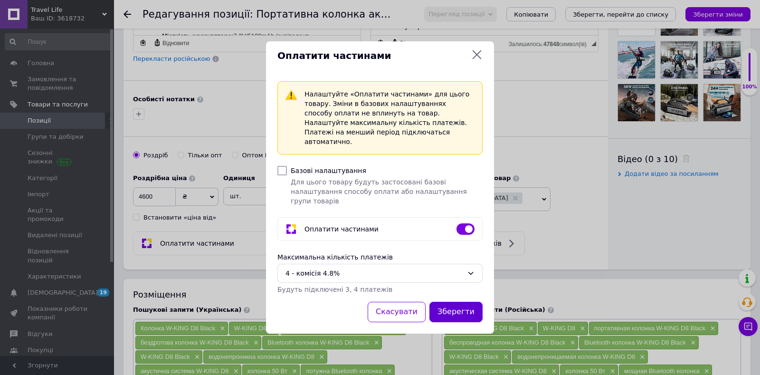
click at [468, 302] on button "Зберегти" at bounding box center [456, 312] width 53 height 20
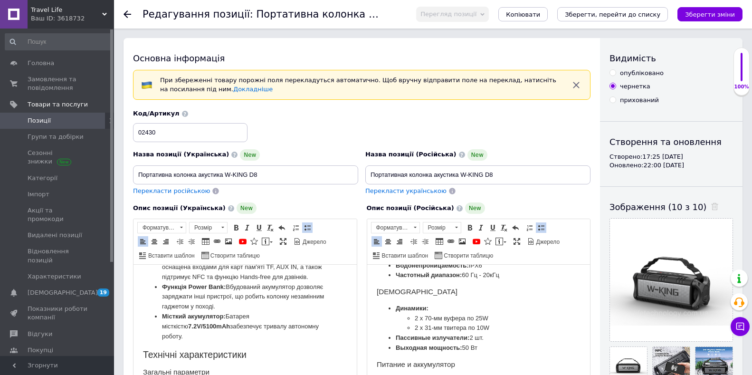
scroll to position [409, 0]
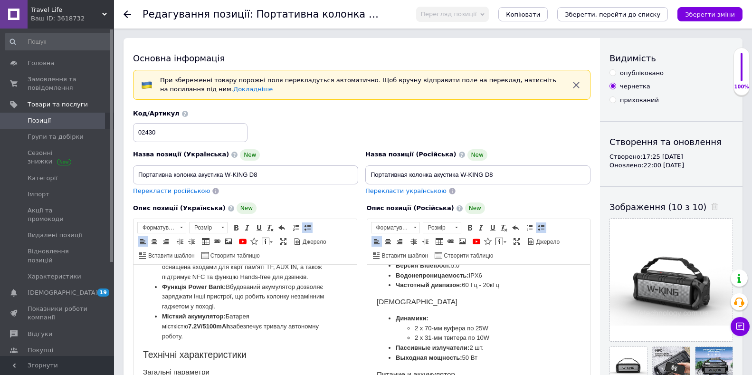
drag, startPoint x: 473, startPoint y: 276, endPoint x: 458, endPoint y: 276, distance: 15.2
click at [458, 251] on li "Модель: W-KING D8 Black" at bounding box center [478, 246] width 166 height 10
drag, startPoint x: 488, startPoint y: 296, endPoint x: 585, endPoint y: 290, distance: 97.6
click at [488, 296] on span "Копіювати" at bounding box center [507, 295] width 57 height 11
copy li "Black"
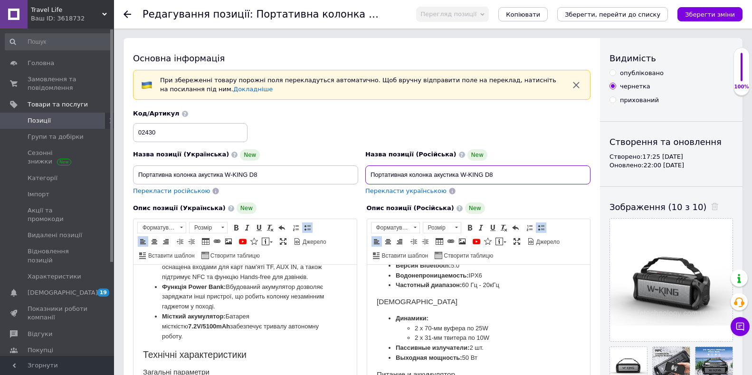
click at [498, 172] on input "Портативная колонка акустика W-KING D8" at bounding box center [477, 174] width 225 height 19
paste input "Black"
type input "Портативная колонка акустика W-KING D8 Black"
drag, startPoint x: 267, startPoint y: 175, endPoint x: 277, endPoint y: 182, distance: 13.0
click at [268, 175] on input "Портативна колонка акустика W-KING D8" at bounding box center [245, 174] width 225 height 19
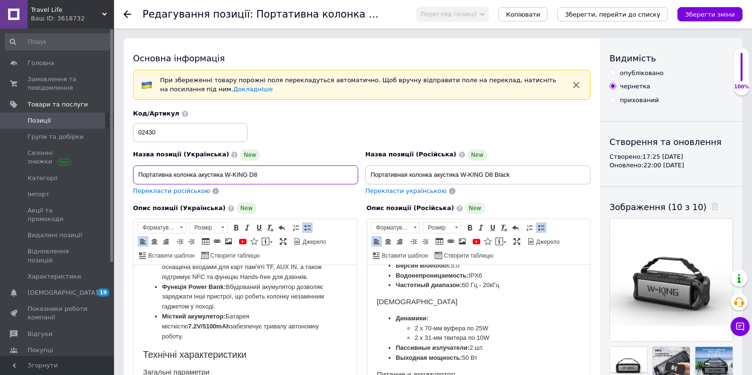
paste input "Black"
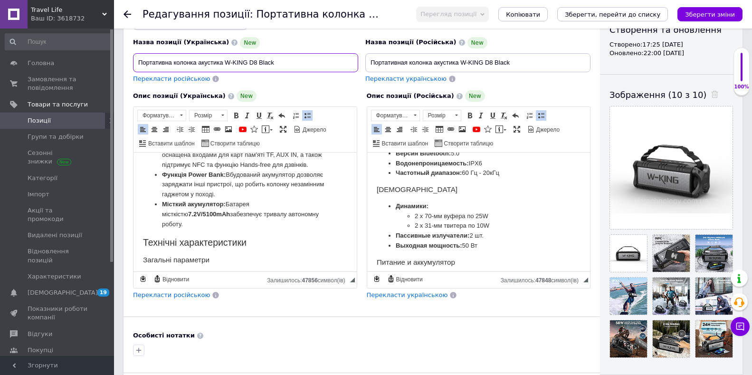
scroll to position [95, 0]
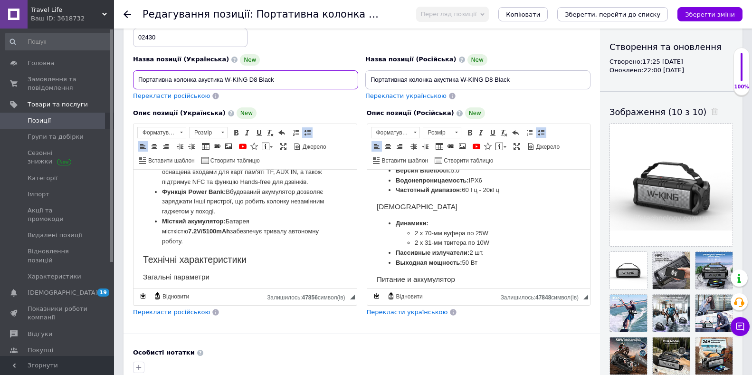
drag, startPoint x: 258, startPoint y: 78, endPoint x: 137, endPoint y: 73, distance: 120.8
click at [137, 73] on input "Портативна колонка акустика W-KING D8 Black" at bounding box center [245, 79] width 225 height 19
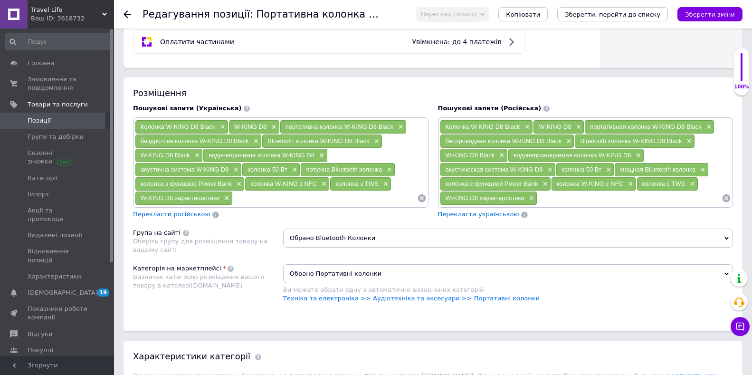
scroll to position [570, 0]
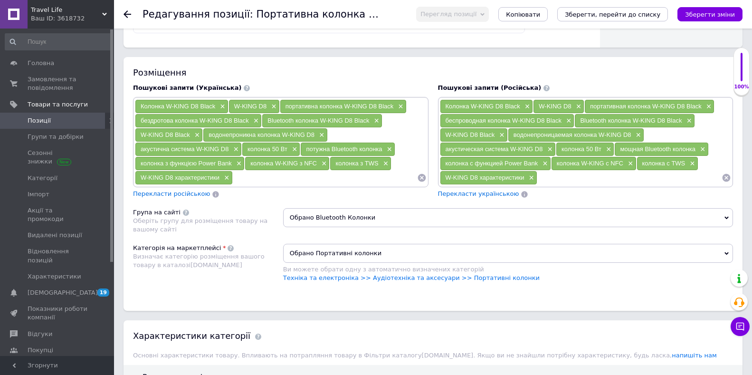
type input "Портативна колонка акустика W-KING D8 Black"
click at [254, 181] on input at bounding box center [325, 178] width 184 height 14
paste input "Портативна колонка акустика W-KING D8"
type input "Портативна колонка акустика W-KING D8"
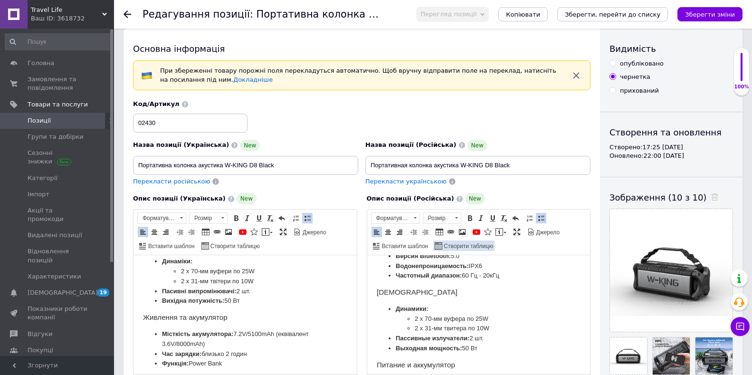
scroll to position [0, 0]
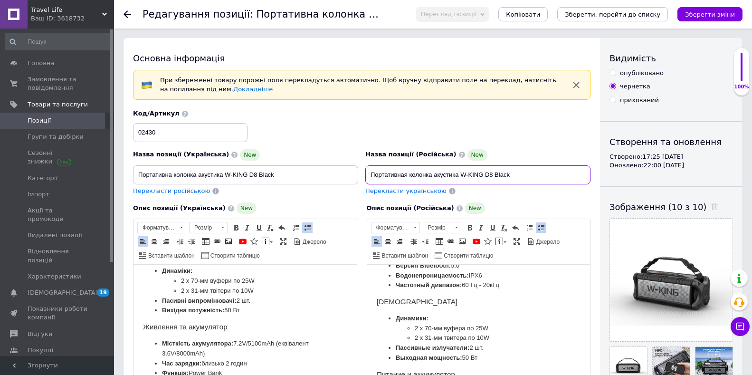
drag, startPoint x: 493, startPoint y: 174, endPoint x: 369, endPoint y: 174, distance: 124.0
click at [369, 174] on input "Портативная колонка акустика W-KING D8 Black" at bounding box center [477, 174] width 225 height 19
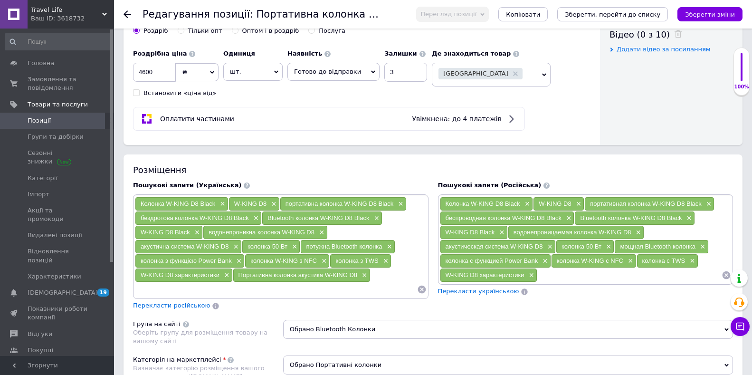
scroll to position [475, 0]
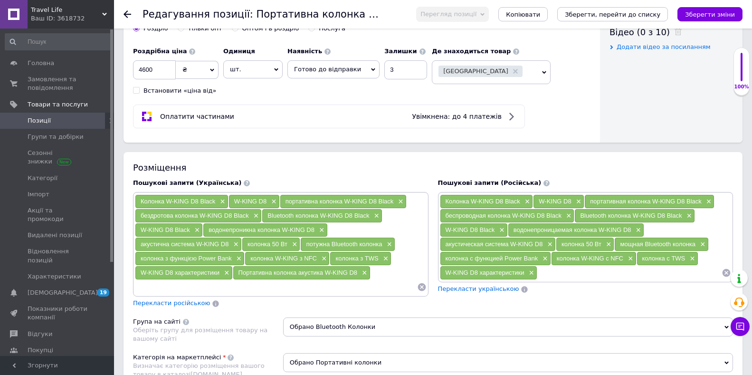
click at [557, 278] on input at bounding box center [629, 273] width 184 height 14
paste input "Портативная колонка акустика W-KING D8"
type input "Портативная колонка акустика W-KING D8"
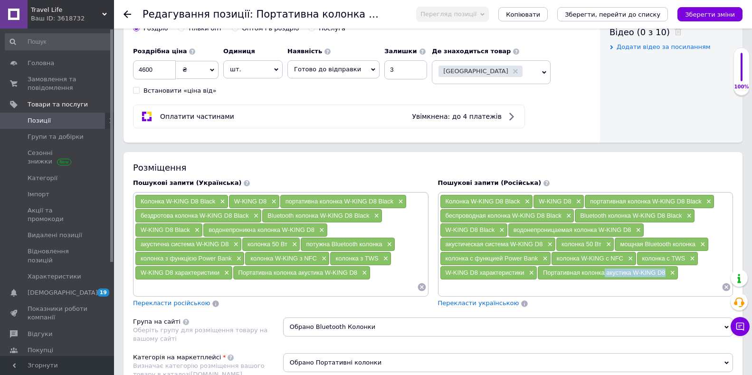
drag, startPoint x: 605, startPoint y: 273, endPoint x: 665, endPoint y: 277, distance: 60.0
click at [665, 277] on div "Портативная колонка акустика W-KING D8 ×" at bounding box center [608, 272] width 140 height 13
copy span "акустика W-KING D8"
click at [453, 287] on input at bounding box center [581, 287] width 282 height 14
paste input "акустика W-KING D8"
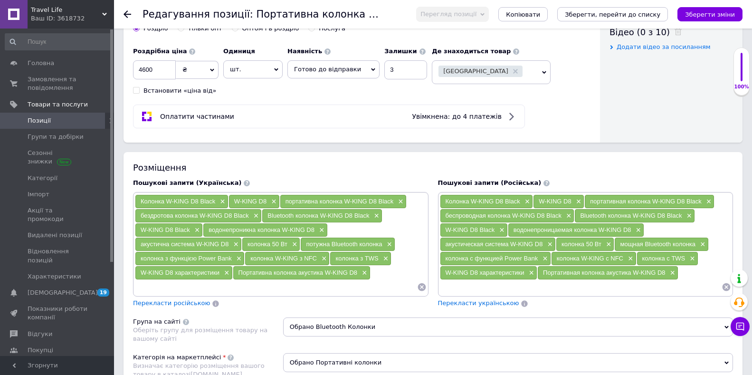
type input "акустика W-KING D8"
click at [148, 289] on input at bounding box center [276, 287] width 282 height 14
paste input "акустика W-KING D8"
type input "акустика W-KING D8"
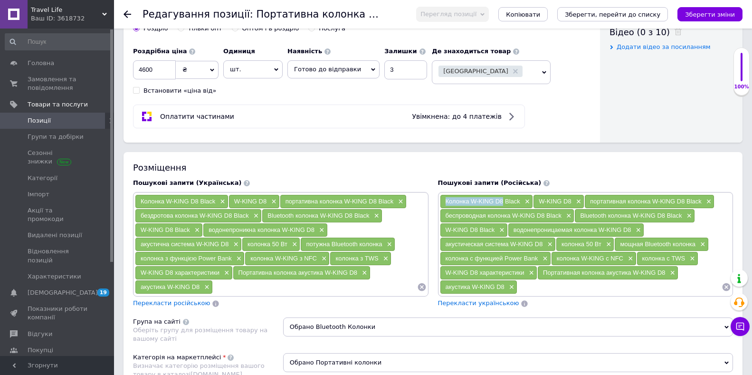
drag, startPoint x: 504, startPoint y: 199, endPoint x: 439, endPoint y: 201, distance: 65.1
click at [439, 201] on div "Колонка W-KING D8 Black × W-KING D8 × портативная колонка W-KING D8 Black × бес…" at bounding box center [586, 244] width 296 height 105
copy span "Колонка W-KING D8"
click at [524, 290] on input at bounding box center [619, 287] width 204 height 14
paste input "Колонка W-KING D8"
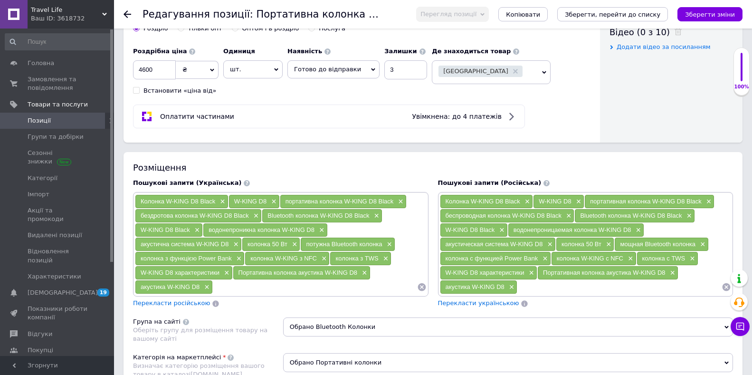
type input "Колонка W-KING D8"
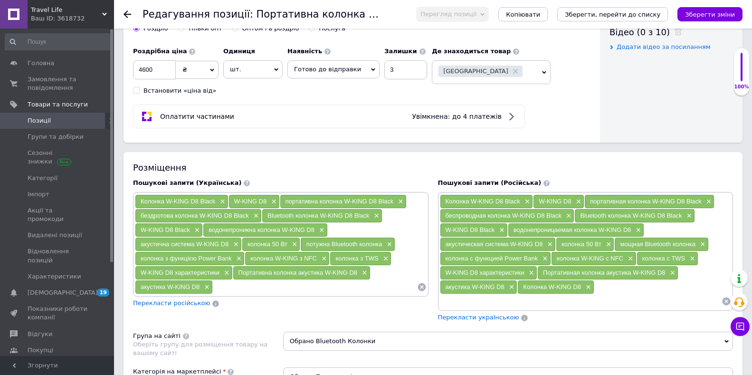
click at [233, 289] on input at bounding box center [315, 287] width 204 height 14
paste input "Колонка W-KING D8"
type input "Колонка W-KING D8"
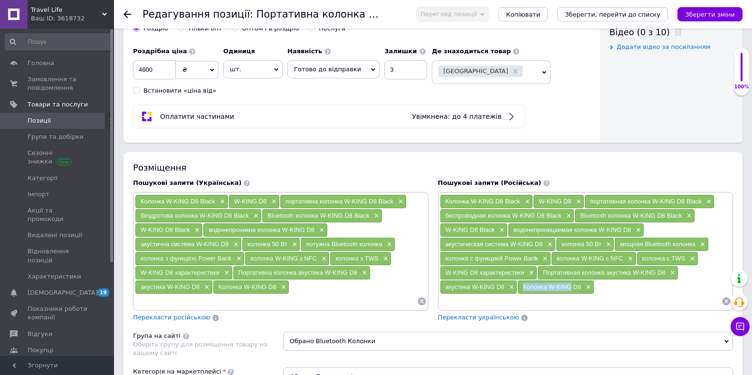
drag, startPoint x: 572, startPoint y: 288, endPoint x: 526, endPoint y: 285, distance: 46.7
click at [524, 286] on span "Колонка W-KING D8" at bounding box center [552, 286] width 58 height 7
copy span "Колонка W-KING"
click at [577, 305] on input at bounding box center [581, 301] width 282 height 14
paste input "Колонка W-KING"
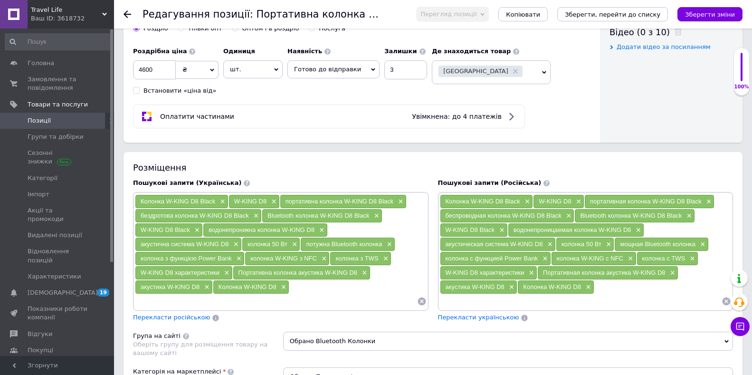
type input "Колонка W-KING"
click at [174, 300] on input at bounding box center [276, 301] width 282 height 14
paste input "Колонка W-KING"
type input "Колонка W-KING"
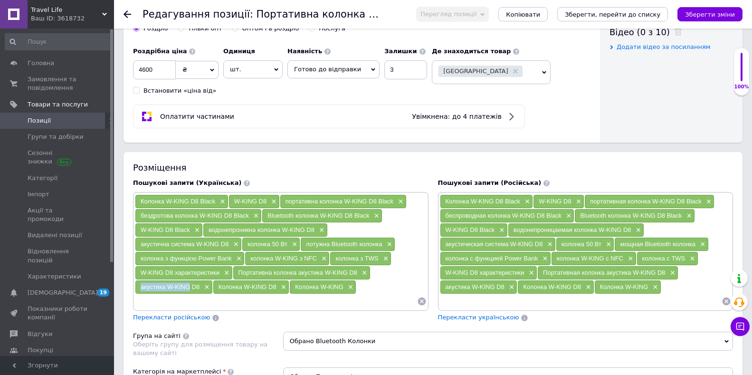
drag, startPoint x: 190, startPoint y: 287, endPoint x: 136, endPoint y: 291, distance: 53.9
click at [136, 291] on div "акустика W-KING D8 ×" at bounding box center [173, 286] width 77 height 13
copy span "акустика W-KING"
click at [179, 308] on input at bounding box center [276, 301] width 282 height 14
paste input "акустика W-KING"
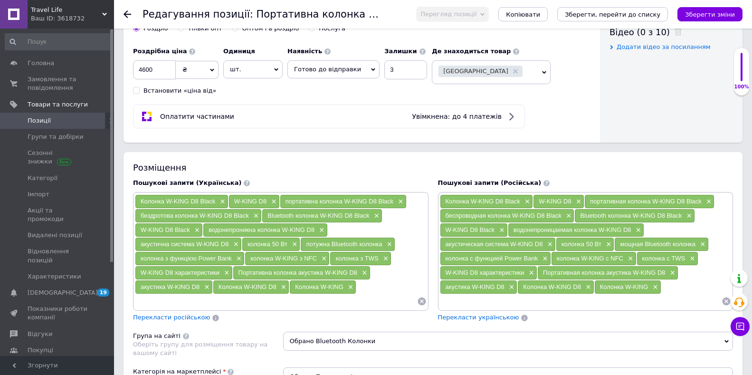
type input "акустика W-KING"
click at [483, 303] on input at bounding box center [581, 301] width 282 height 14
paste input "акустика W-KING"
type input "акустика W-KING"
click at [148, 299] on input at bounding box center [276, 301] width 282 height 14
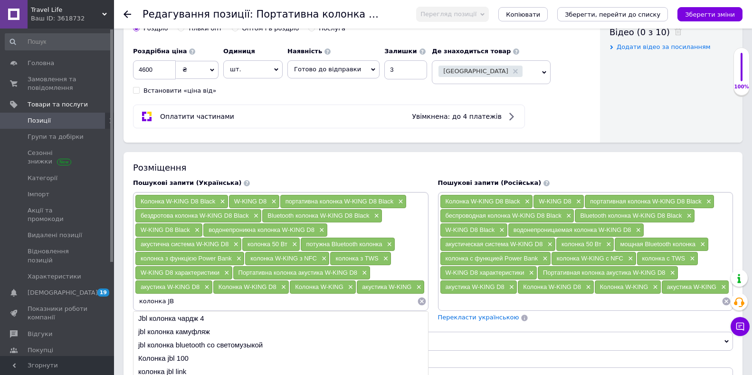
type input "колонка JBL"
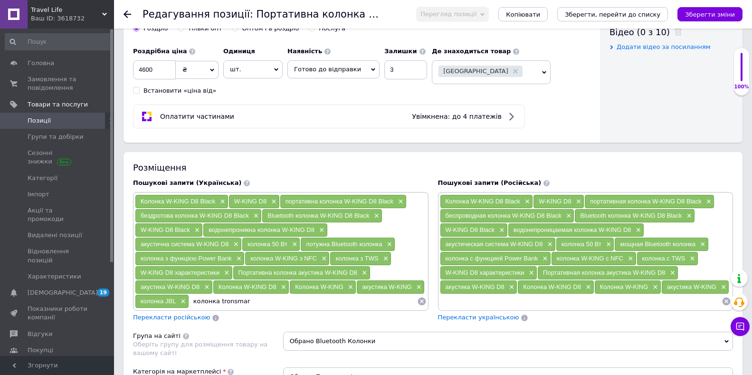
type input "колонка tronsmart"
drag, startPoint x: 175, startPoint y: 302, endPoint x: 145, endPoint y: 308, distance: 30.1
click at [139, 307] on div "колонка JBL ×" at bounding box center [161, 301] width 53 height 13
copy span "колонка JBL"
click at [447, 305] on input at bounding box center [581, 301] width 282 height 14
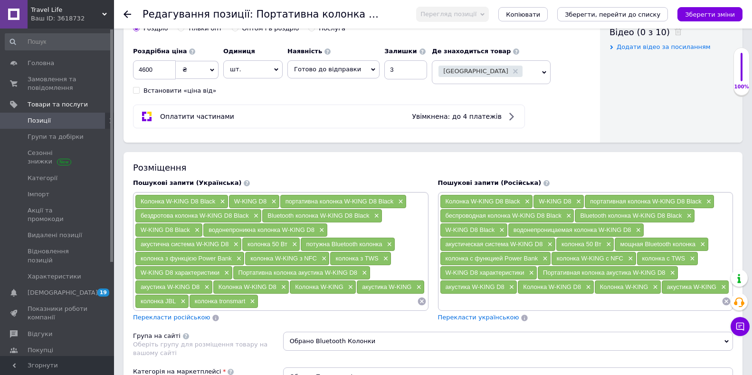
paste input "колонка JBL"
type input "колонка JBL"
drag, startPoint x: 246, startPoint y: 302, endPoint x: 196, endPoint y: 305, distance: 49.9
click at [196, 305] on div "колонка tronsmart ×" at bounding box center [224, 301] width 68 height 13
copy span "колонка tronsmart"
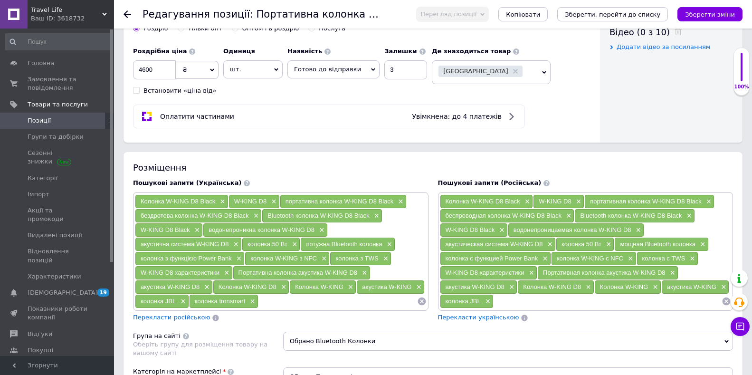
click at [507, 305] on input at bounding box center [608, 301] width 228 height 14
paste input "колонка tronsmart"
type input "колонка tronsmart"
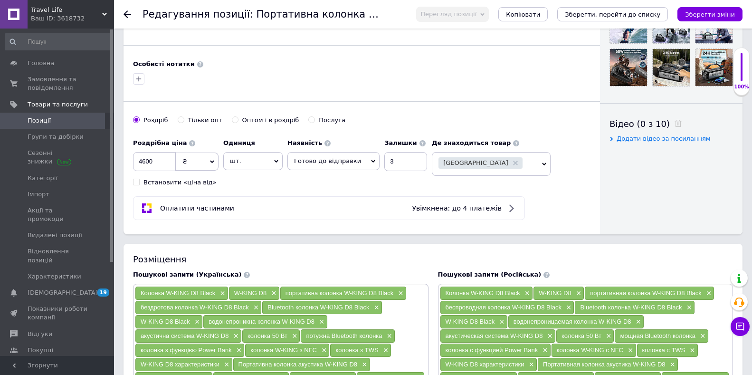
scroll to position [333, 0]
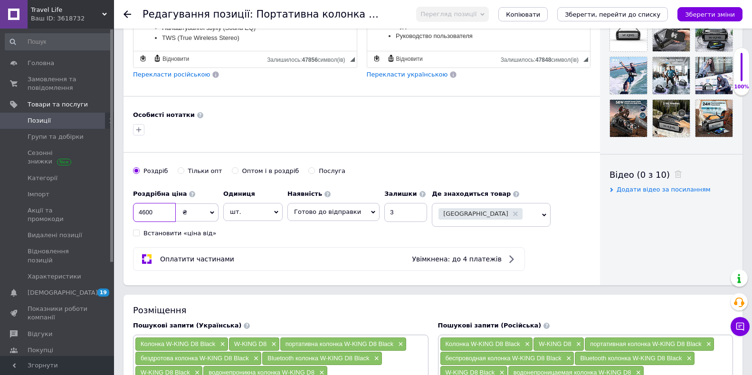
click at [146, 213] on input "4600" at bounding box center [154, 212] width 43 height 19
click at [334, 209] on span "Готово до відправки" at bounding box center [327, 211] width 67 height 7
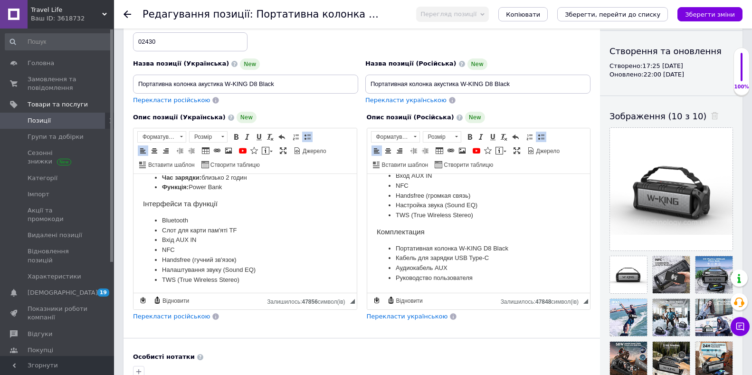
scroll to position [0, 0]
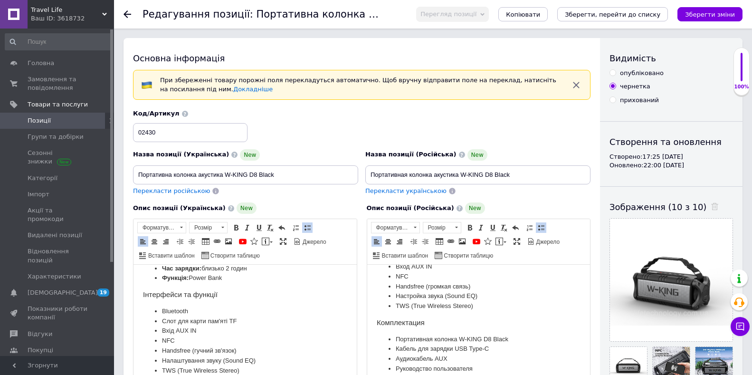
click at [611, 73] on input "опубліковано" at bounding box center [613, 72] width 6 height 6
radio input "true"
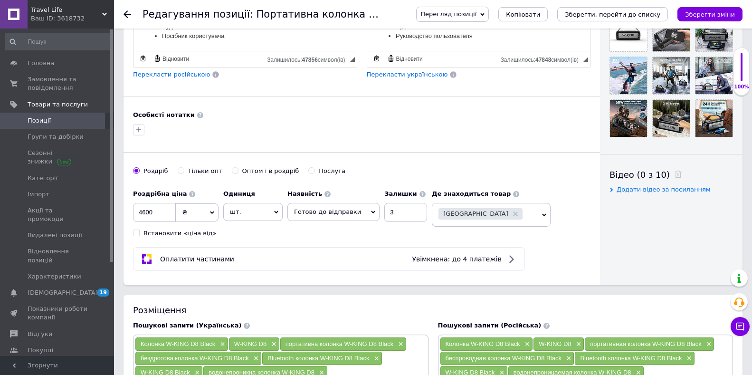
scroll to position [285, 0]
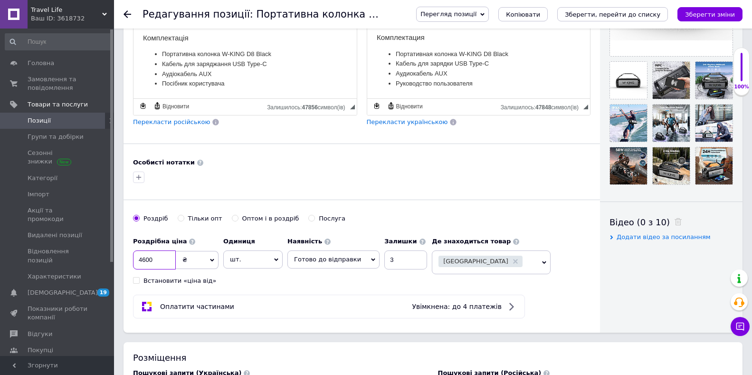
click at [151, 258] on input "4600" at bounding box center [154, 259] width 43 height 19
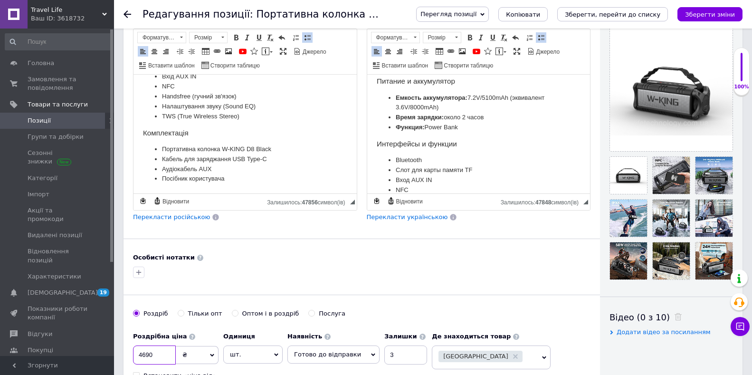
scroll to position [504, 0]
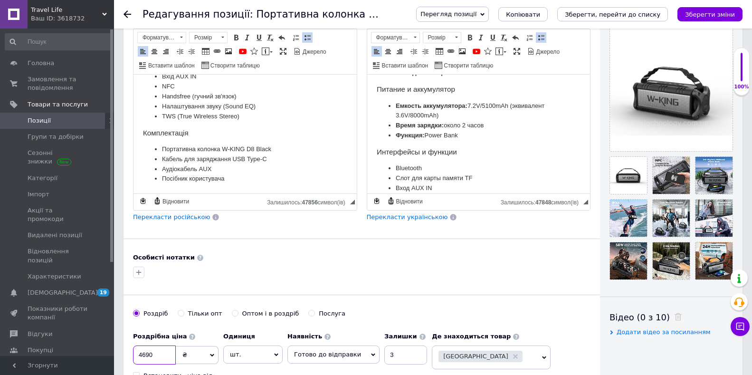
type input "4690"
click at [328, 230] on div "Основна інформація При збереженні товару порожні поля перекладуться автоматично…" at bounding box center [362, 138] width 477 height 580
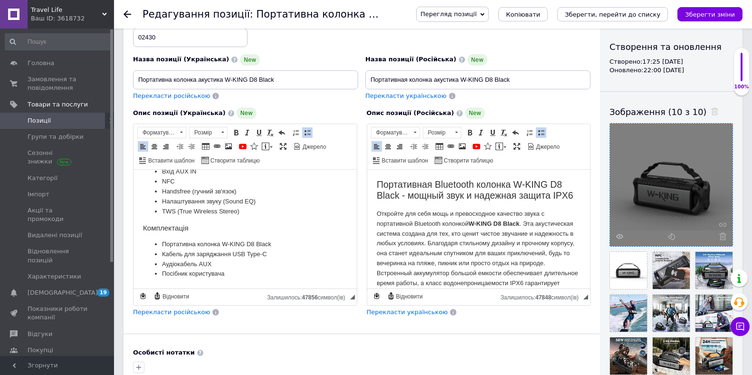
scroll to position [0, 0]
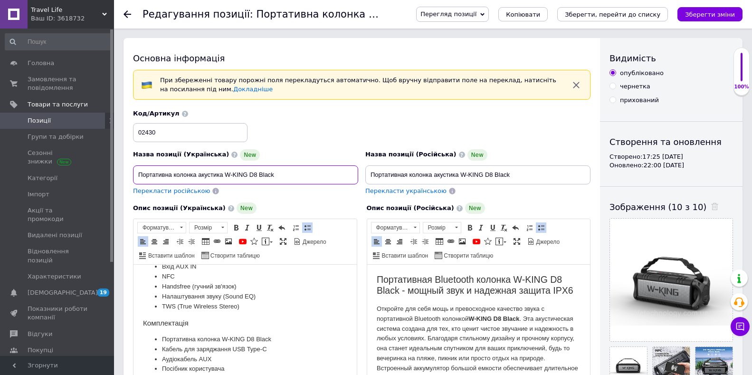
click at [284, 175] on input "Портативна колонка акустика W-KING D8 Black" at bounding box center [245, 174] width 225 height 19
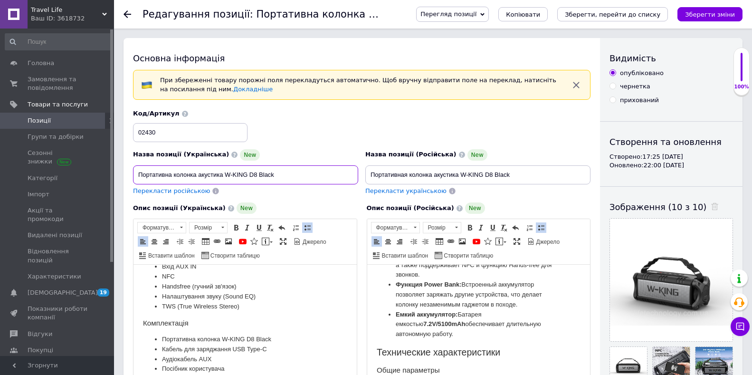
scroll to position [285, 0]
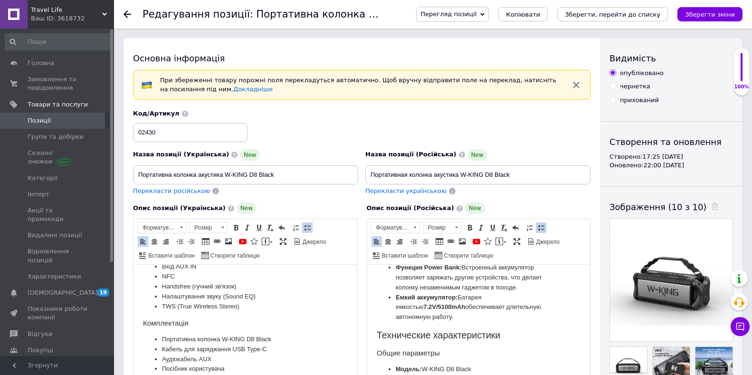
drag, startPoint x: 485, startPoint y: 278, endPoint x: 471, endPoint y: 276, distance: 13.4
click at [471, 263] on li "Многофункциональность: Помимо Bluetooth 5.0, колонка оснащена входами для карт …" at bounding box center [478, 242] width 166 height 39
click at [491, 294] on span "Копіювати" at bounding box center [517, 293] width 57 height 11
copy li "NFC"
click at [293, 178] on input "Портативна колонка акустика W-KING D8 Black" at bounding box center [245, 174] width 225 height 19
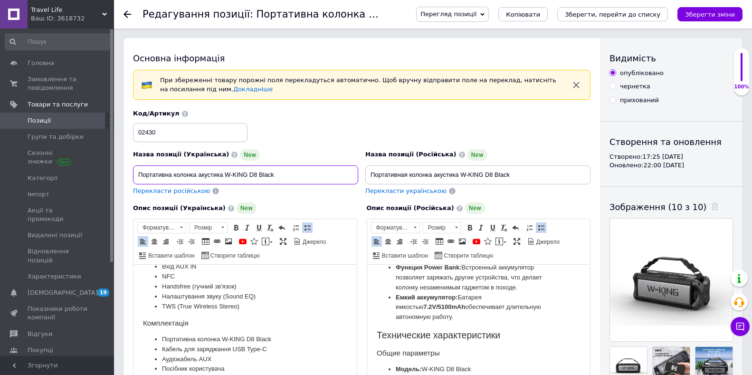
paste input "NFC"
type input "Портативна колонка акустика W-KING D8 Black NFC"
click at [517, 175] on input "Портативная колонка акустика W-KING D8 Black" at bounding box center [477, 174] width 225 height 19
paste input "NFC"
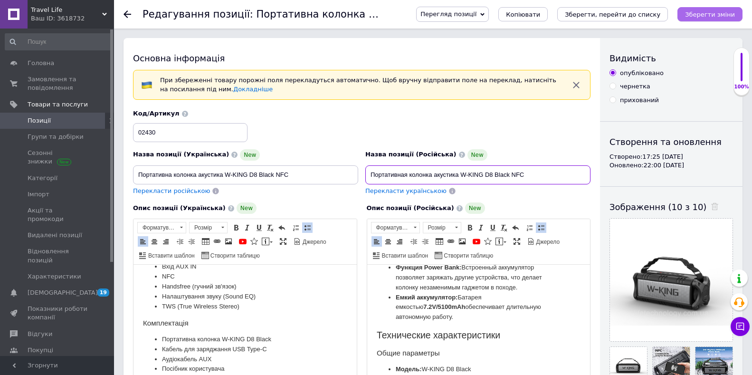
type input "Портативная колонка акустика W-KING D8 Black NFC"
click at [708, 13] on icon "Зберегти зміни" at bounding box center [710, 14] width 50 height 7
type input "Портативна колонка акустика W-KING D8 Black NFC"
type input "Портативная колонка акустика W-KING D8 Black NFC"
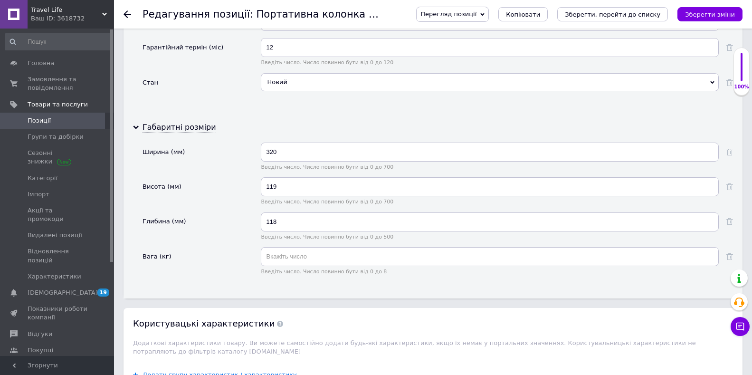
scroll to position [1378, 0]
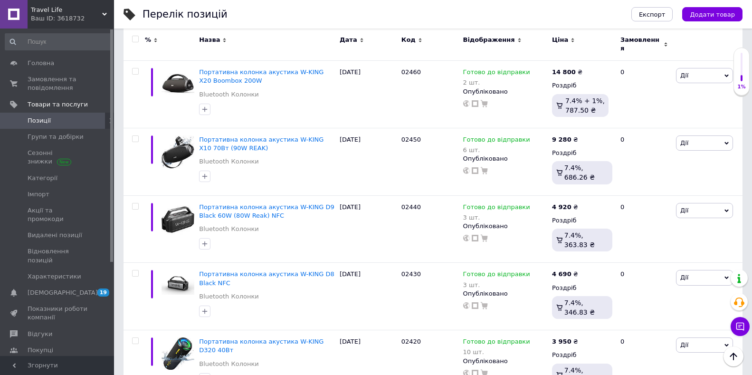
scroll to position [2043, 0]
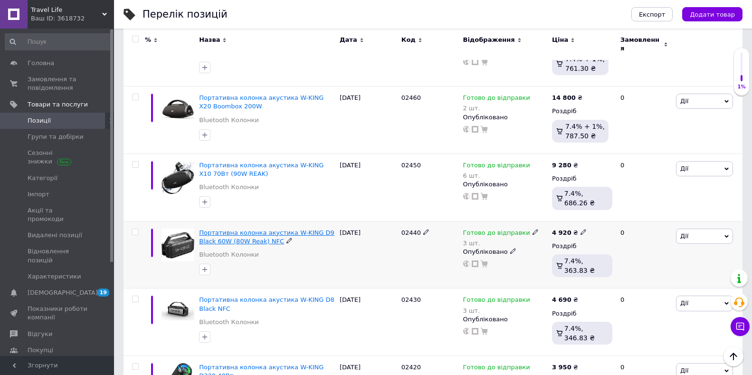
click at [218, 229] on span "Портативна колонка акустика W-KING D9 Black 60W (80W Reak) NFC" at bounding box center [266, 237] width 135 height 16
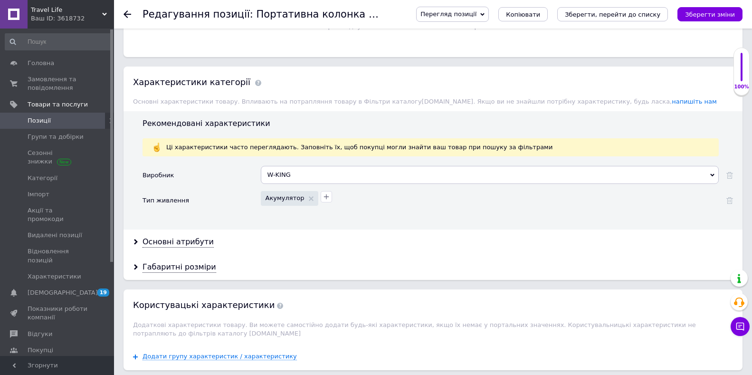
scroll to position [903, 0]
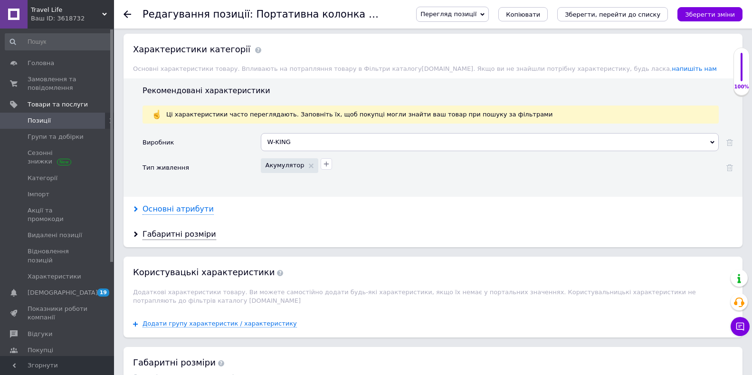
click at [173, 205] on div "Основні атрибути" at bounding box center [178, 209] width 71 height 11
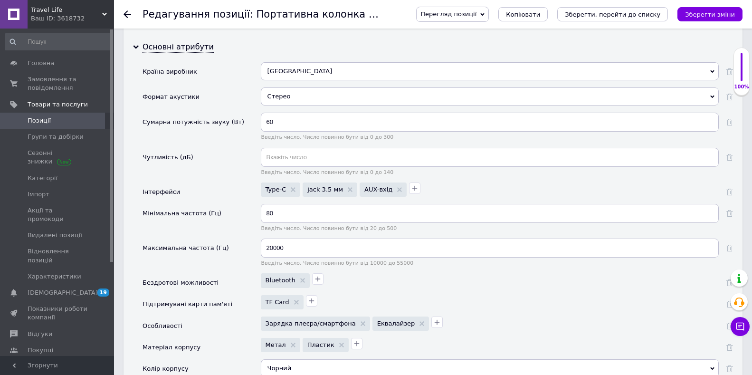
scroll to position [1093, 0]
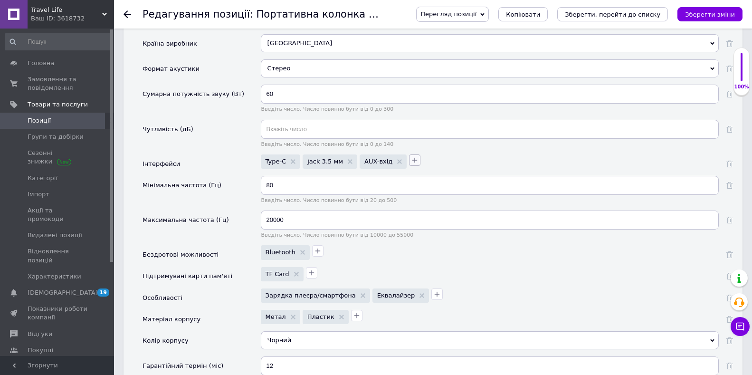
click at [411, 158] on icon "button" at bounding box center [415, 160] width 8 height 8
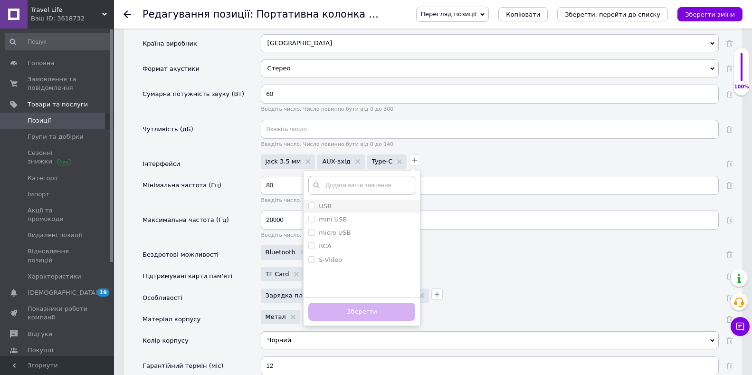
click at [308, 205] on input "USB" at bounding box center [311, 205] width 6 height 6
checkbox input "true"
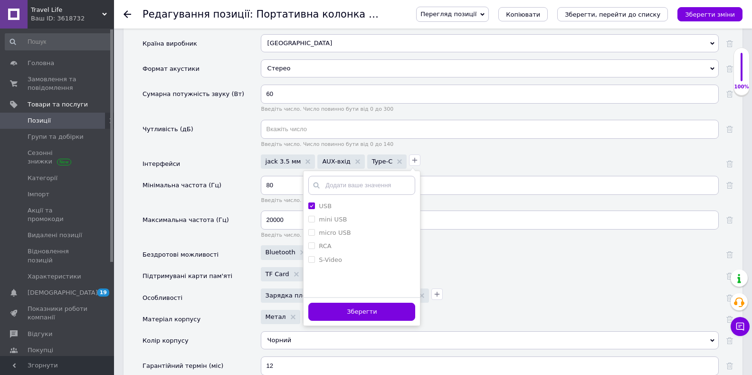
click at [340, 309] on button "Зберегти" at bounding box center [361, 312] width 107 height 19
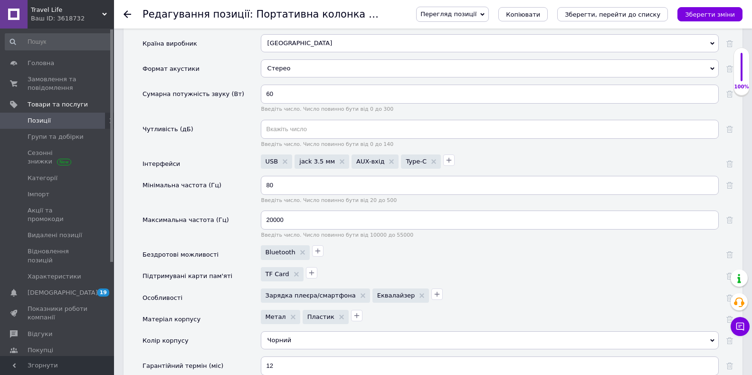
click at [340, 161] on use at bounding box center [342, 161] width 5 height 5
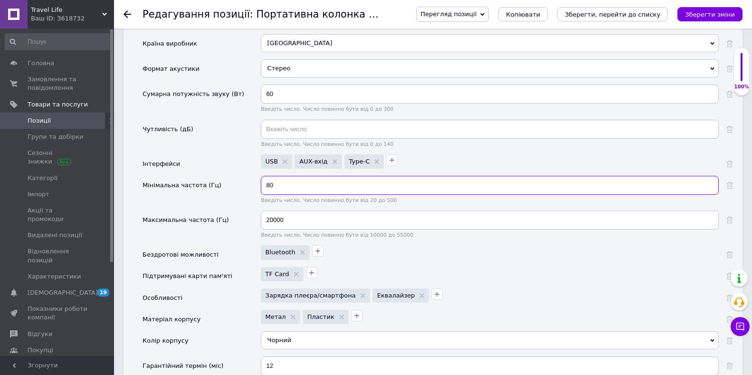
click at [278, 184] on input "80" at bounding box center [490, 185] width 458 height 19
type input "8"
type input "60"
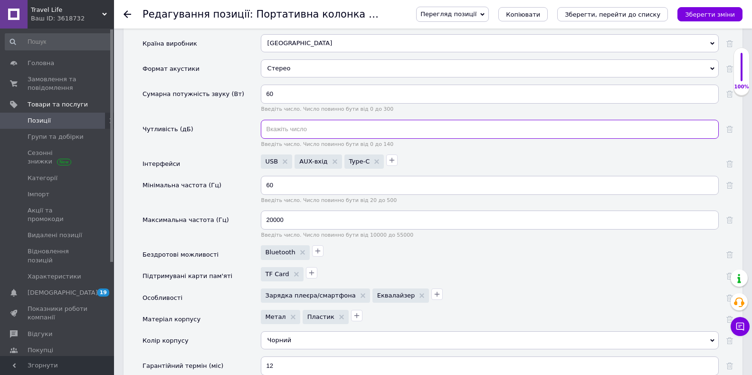
click at [292, 124] on input "text" at bounding box center [490, 129] width 458 height 19
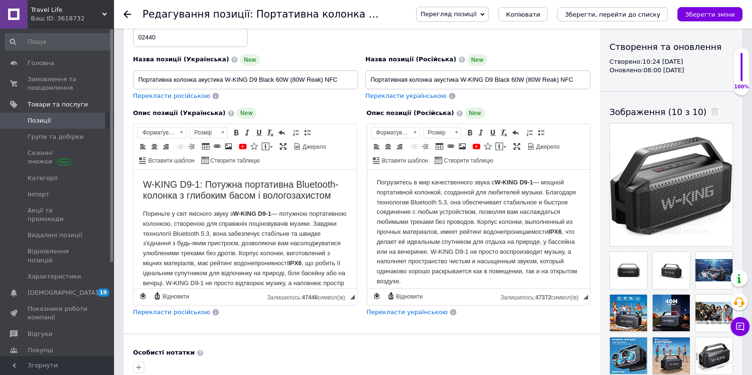
scroll to position [48, 0]
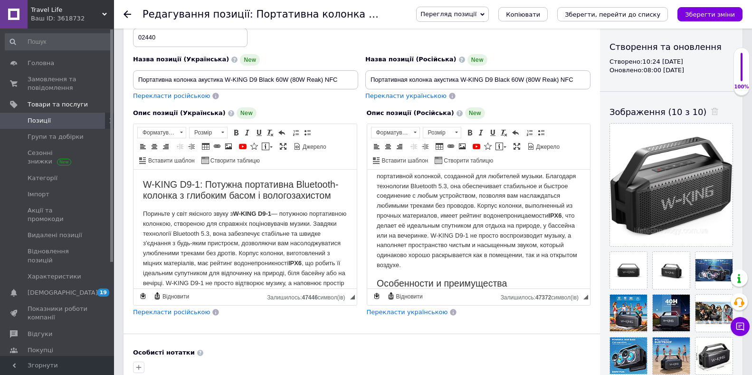
type input "80"
click at [478, 195] on p "Погрузитесь в мир качественного звука с W-KING D9-1 — мощной портативной колонк…" at bounding box center [478, 216] width 204 height 109
click at [258, 233] on p "Пориньте у світ якісного звуку з W-KING D9-1 — потужною портативною колонкою, с…" at bounding box center [245, 258] width 204 height 99
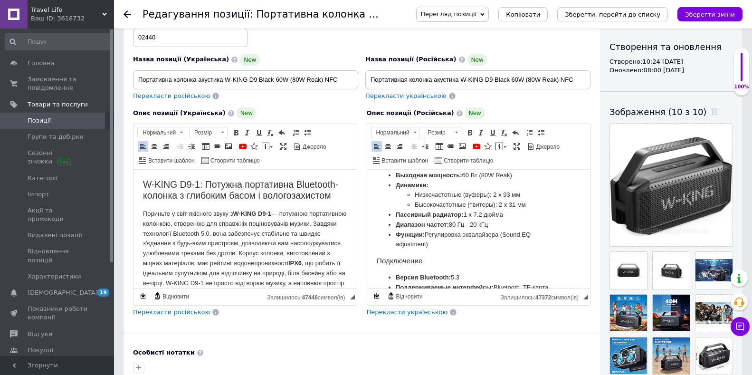
scroll to position [523, 0]
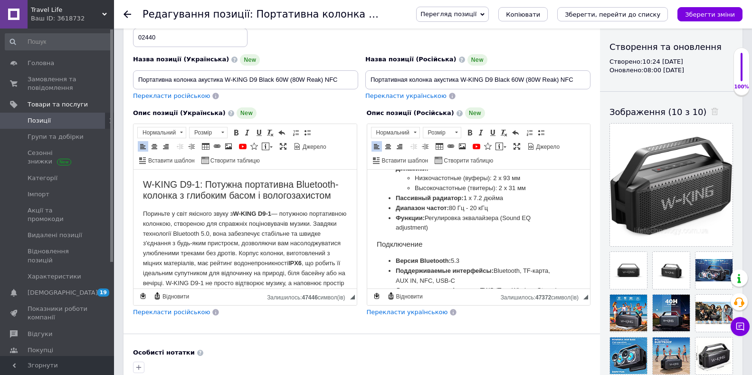
click at [452, 213] on li "Диапазон частот: 80 Гц - 20 кГц" at bounding box center [478, 208] width 166 height 10
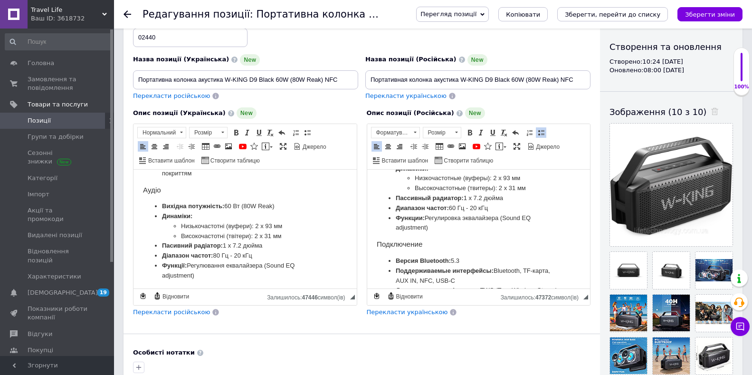
scroll to position [475, 0]
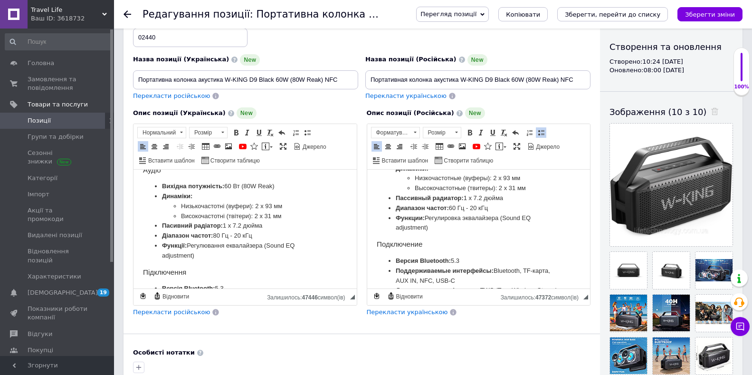
click at [215, 236] on li "Діапазон частот: 80 Гц - 20 кГц" at bounding box center [245, 236] width 166 height 10
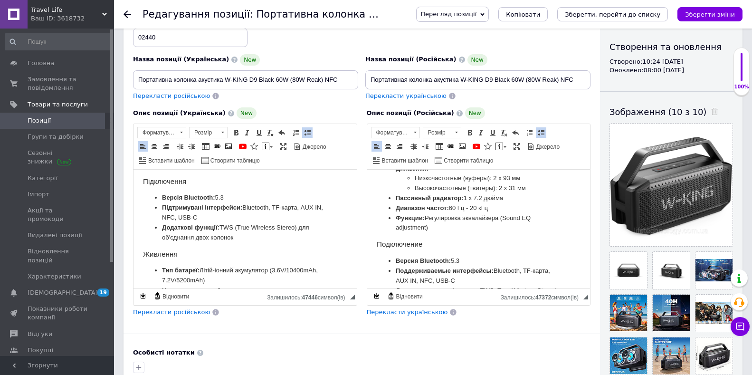
scroll to position [570, 0]
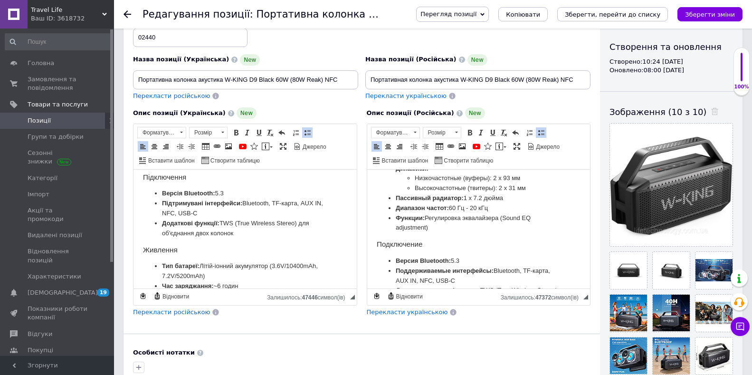
click at [225, 192] on li "Версія Bluetooth: 5.3" at bounding box center [245, 194] width 166 height 10
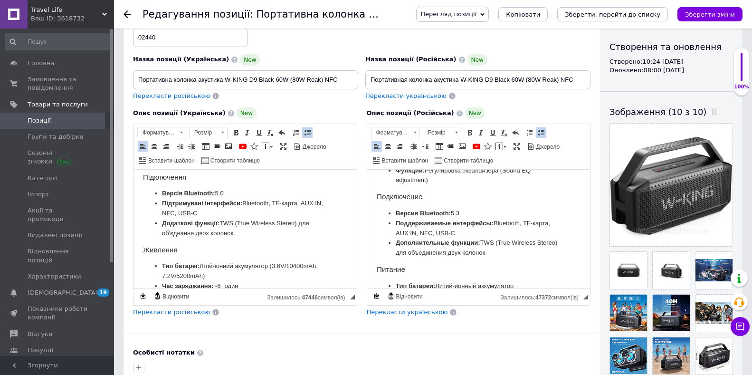
click at [460, 219] on li "Версия Bluetooth: 5.3" at bounding box center [478, 214] width 166 height 10
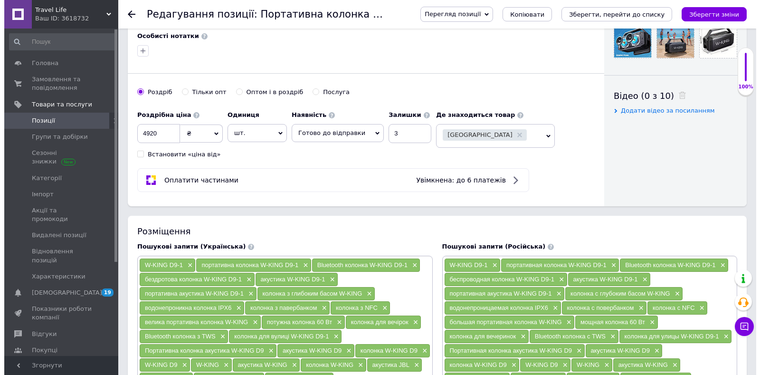
scroll to position [428, 0]
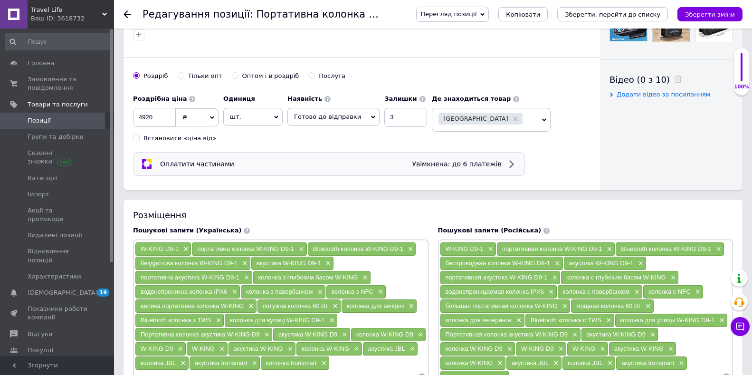
click at [459, 163] on span "Увімкнена: до 6 платежів" at bounding box center [457, 164] width 90 height 8
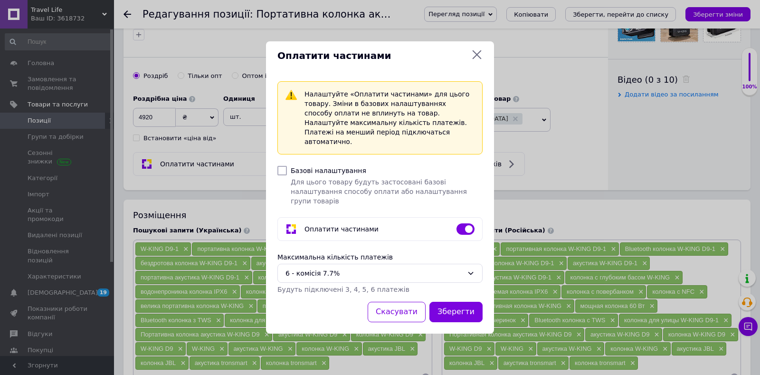
scroll to position [702, 0]
click at [469, 269] on icon at bounding box center [471, 273] width 8 height 8
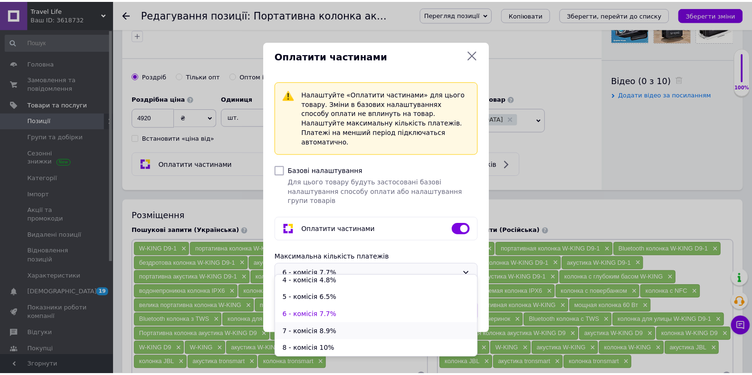
scroll to position [4, 0]
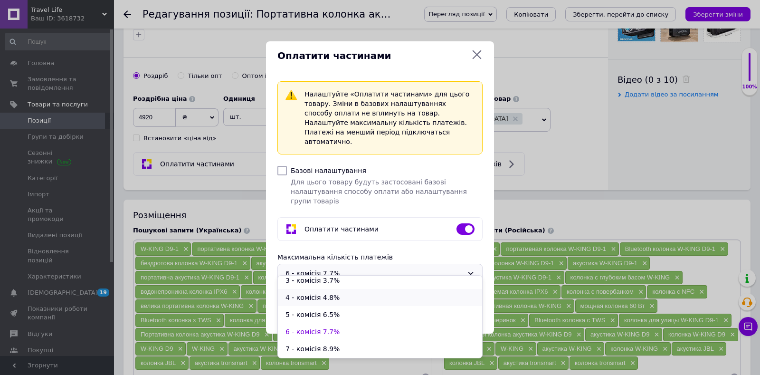
click at [295, 297] on li "4 - комісія 4.8%" at bounding box center [380, 297] width 204 height 17
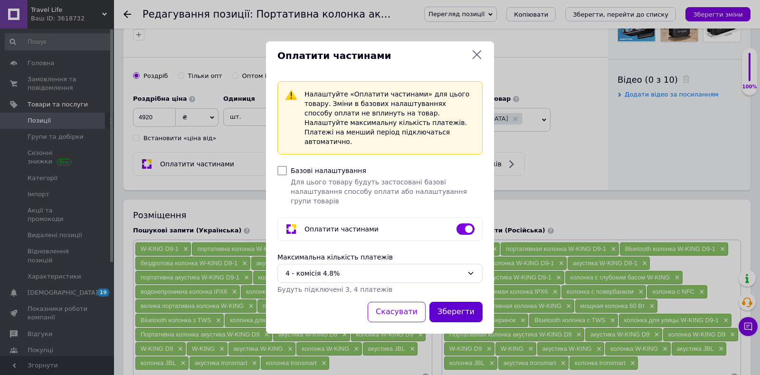
click at [457, 304] on button "Зберегти" at bounding box center [456, 312] width 53 height 20
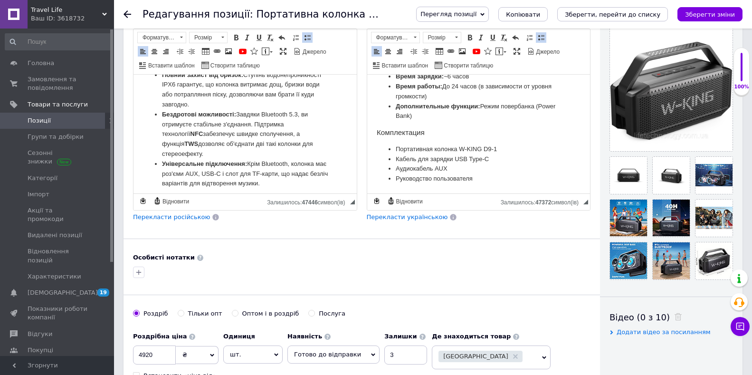
scroll to position [285, 0]
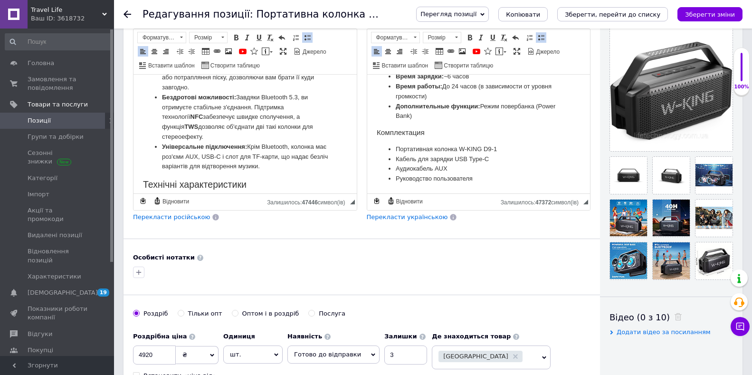
click at [301, 105] on li "Бездротові можливості: Завдяки Bluetooth 5.3, ви отримуєте стабільне з'єднання.…" at bounding box center [245, 117] width 166 height 49
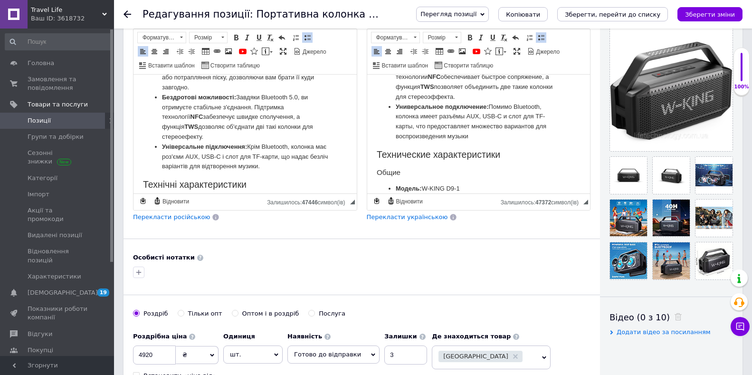
scroll to position [287, 0]
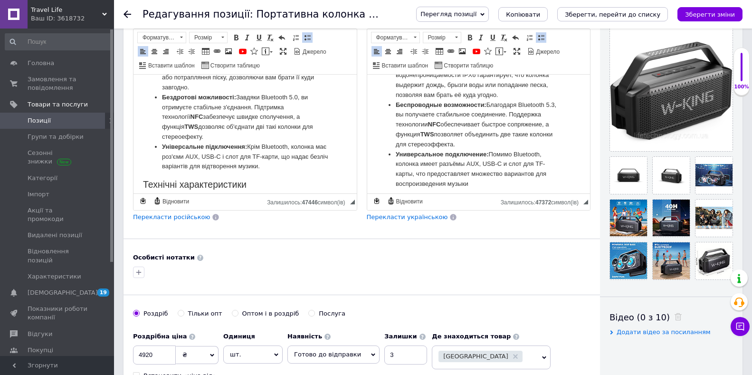
click at [404, 126] on li "Беспроводные возможности: Благодаря Bluetooth 5.3, вы получаете стабильное соед…" at bounding box center [478, 124] width 166 height 49
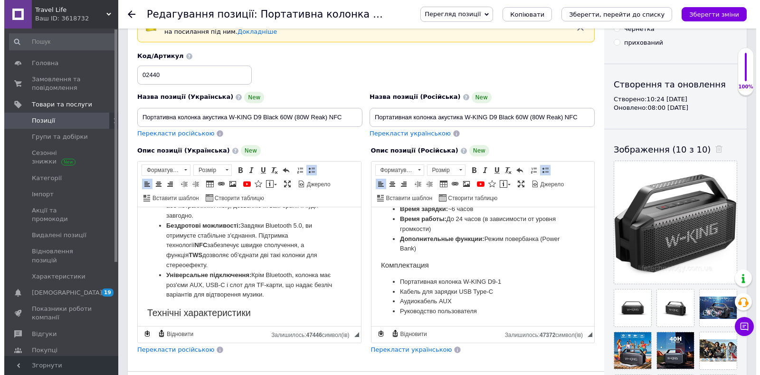
scroll to position [142, 0]
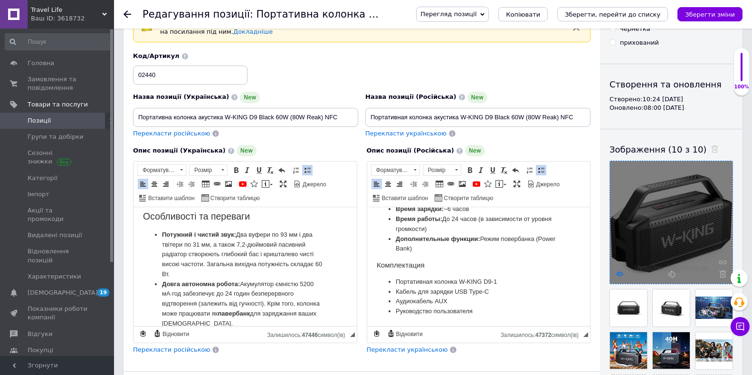
click at [619, 273] on icon at bounding box center [619, 273] width 7 height 7
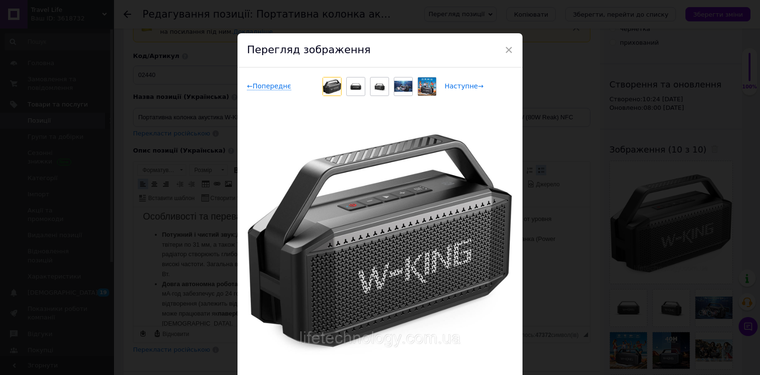
click at [463, 86] on span "Наступне →" at bounding box center [464, 86] width 39 height 8
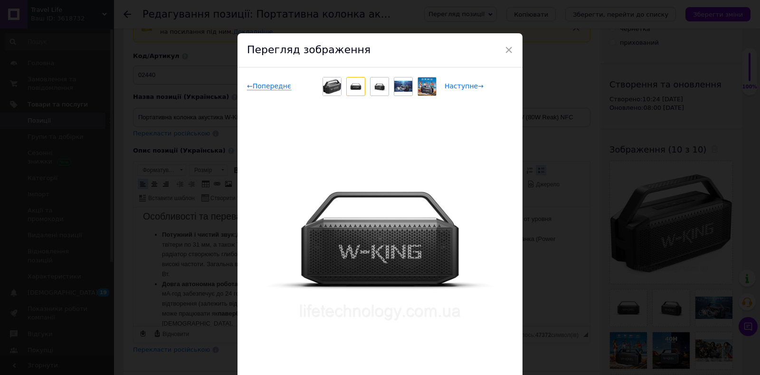
click at [463, 86] on span "Наступне →" at bounding box center [464, 86] width 39 height 8
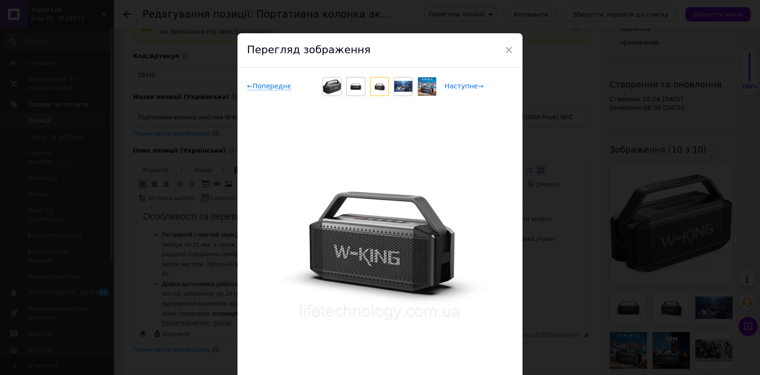
click at [465, 88] on span "Наступне →" at bounding box center [464, 86] width 39 height 8
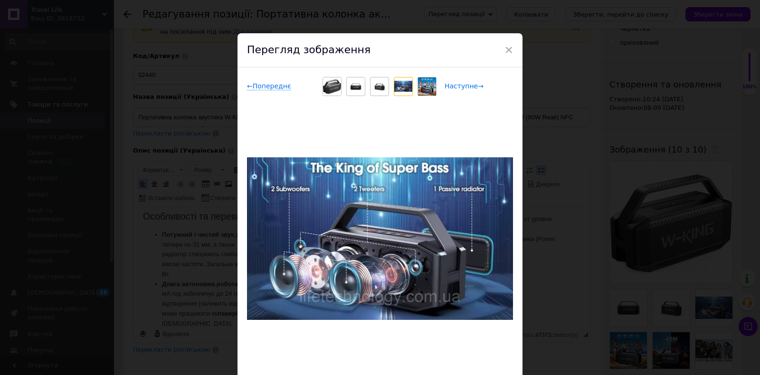
click at [465, 84] on span "Наступне →" at bounding box center [464, 86] width 39 height 8
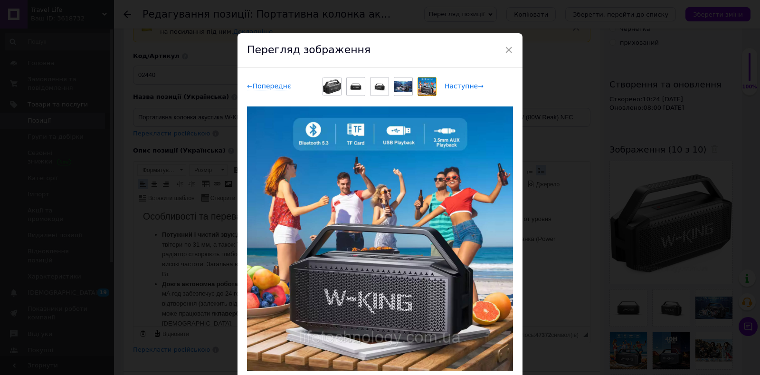
click at [465, 84] on span "Наступне →" at bounding box center [464, 86] width 39 height 8
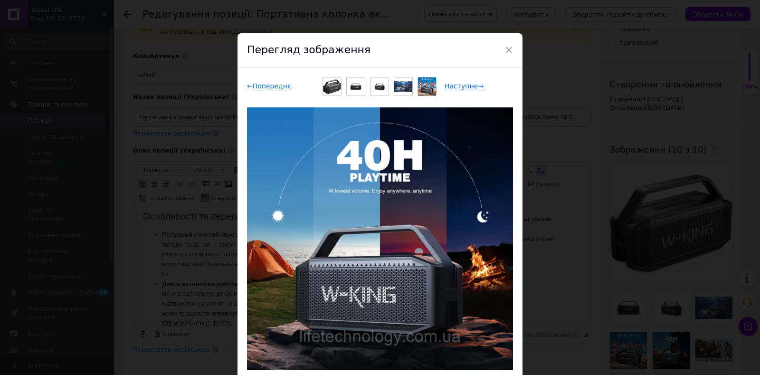
click at [464, 81] on div "← Попереднє Наступне →" at bounding box center [380, 86] width 266 height 19
click at [463, 86] on span "Наступне →" at bounding box center [464, 86] width 39 height 8
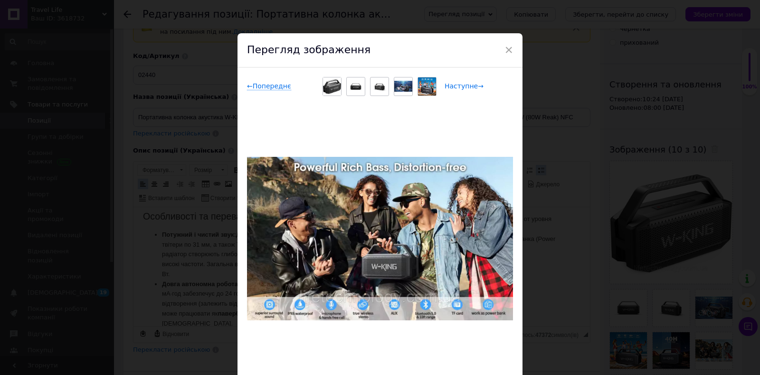
click at [460, 83] on span "Наступне →" at bounding box center [464, 86] width 39 height 8
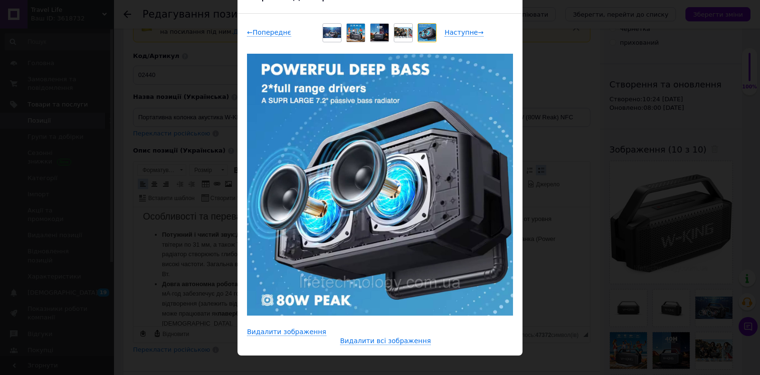
scroll to position [58, 0]
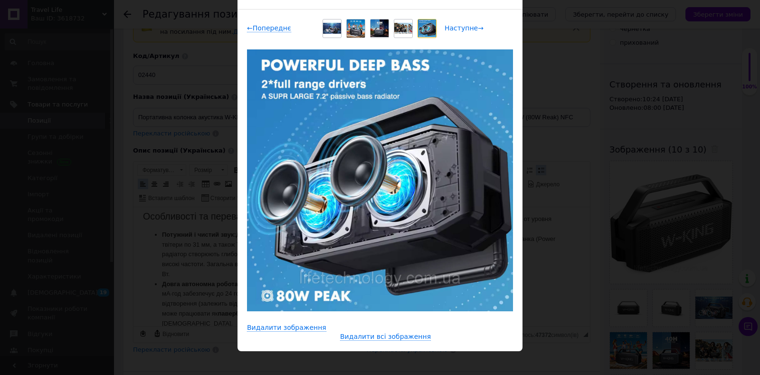
click at [465, 28] on span "Наступне →" at bounding box center [464, 28] width 39 height 8
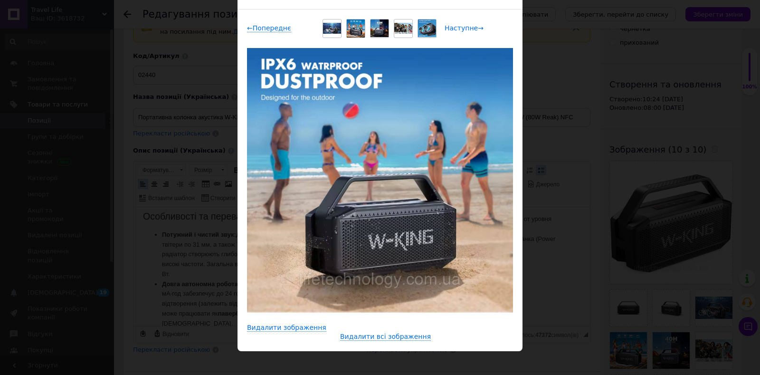
click at [450, 28] on span "Наступне →" at bounding box center [464, 28] width 39 height 8
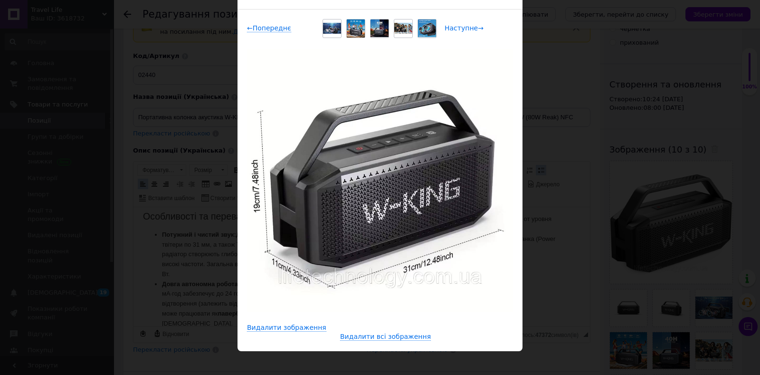
click at [450, 28] on span "Наступне →" at bounding box center [464, 28] width 39 height 8
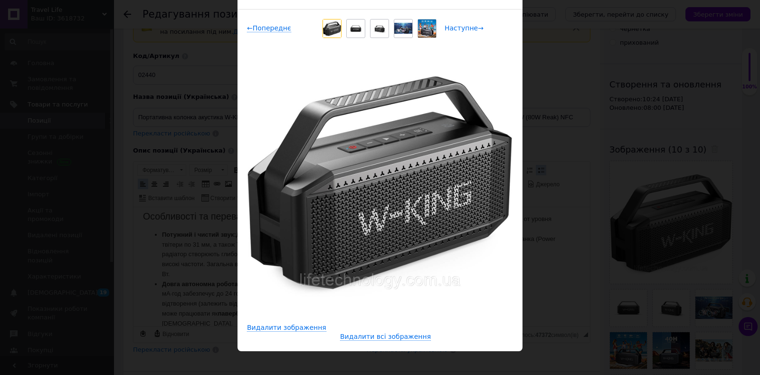
click at [452, 28] on span "Наступне →" at bounding box center [464, 28] width 39 height 8
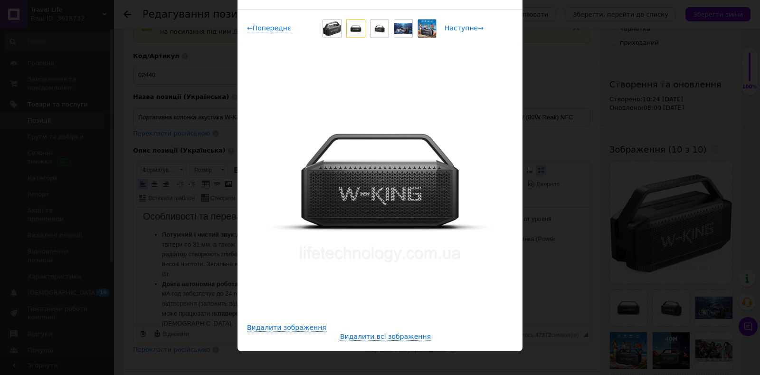
click at [452, 28] on span "Наступне →" at bounding box center [464, 28] width 39 height 8
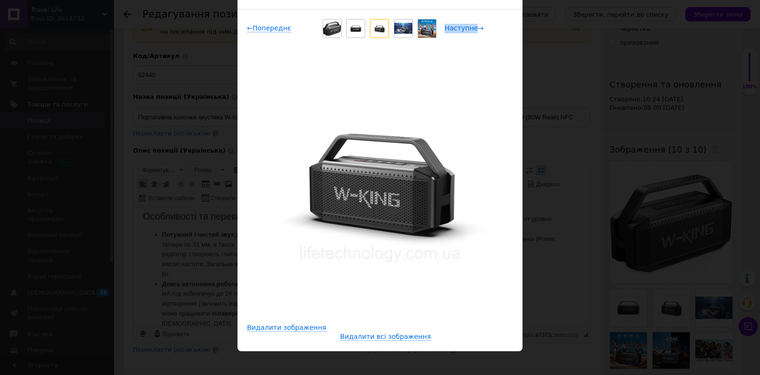
click at [452, 28] on span "Наступне →" at bounding box center [464, 28] width 39 height 8
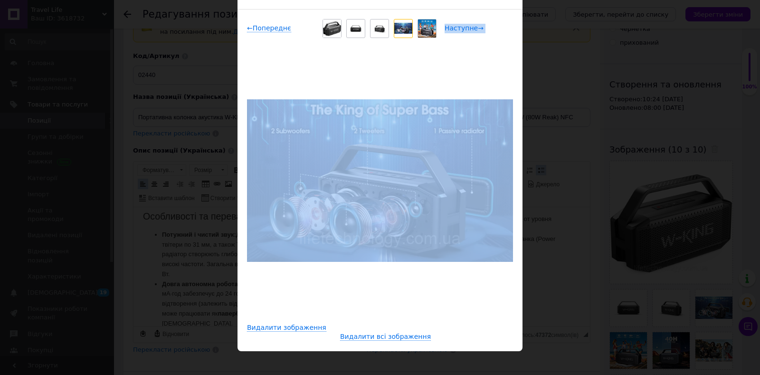
click at [452, 28] on span "Наступне →" at bounding box center [464, 28] width 39 height 8
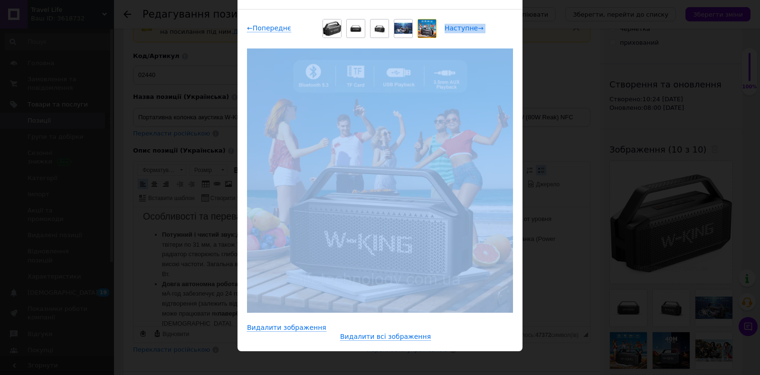
click at [452, 28] on span "Наступне →" at bounding box center [464, 28] width 39 height 8
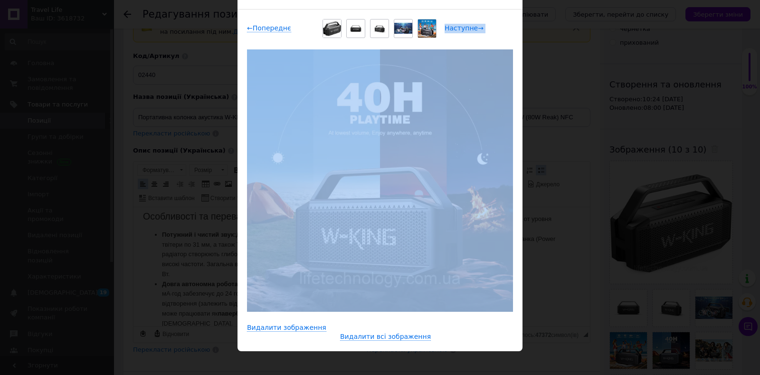
click at [452, 28] on span "Наступне →" at bounding box center [464, 28] width 39 height 8
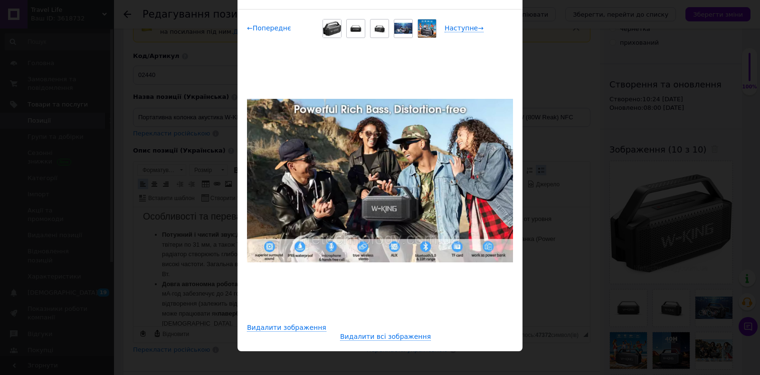
click at [258, 29] on span "← Попереднє" at bounding box center [269, 28] width 44 height 8
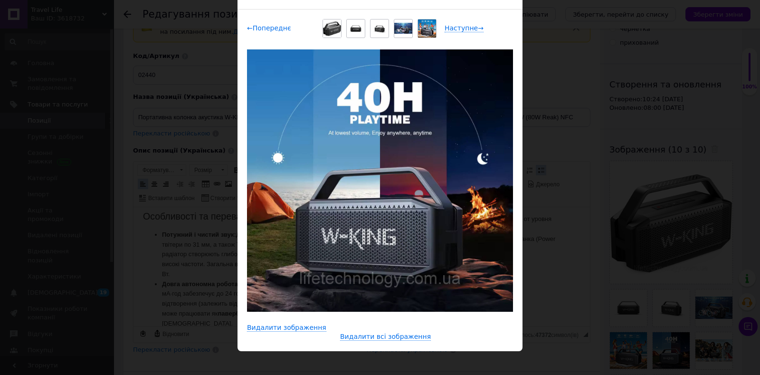
click at [258, 29] on span "← Попереднє" at bounding box center [269, 28] width 44 height 8
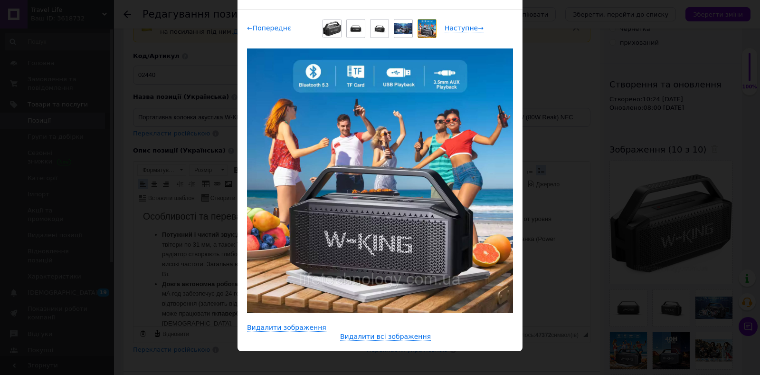
click at [258, 29] on span "← Попереднє" at bounding box center [269, 28] width 44 height 8
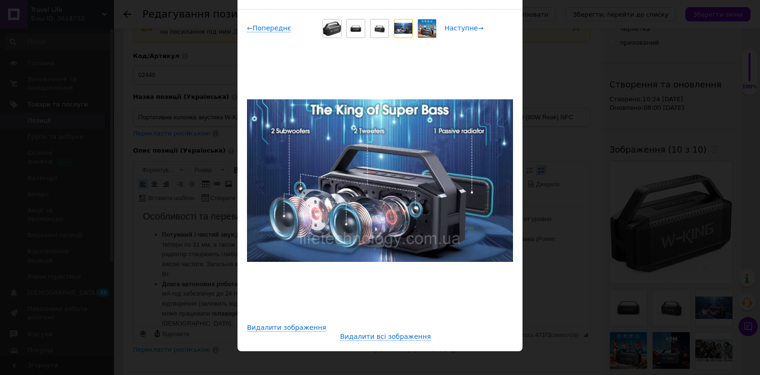
click at [457, 31] on span "Наступне →" at bounding box center [464, 28] width 39 height 8
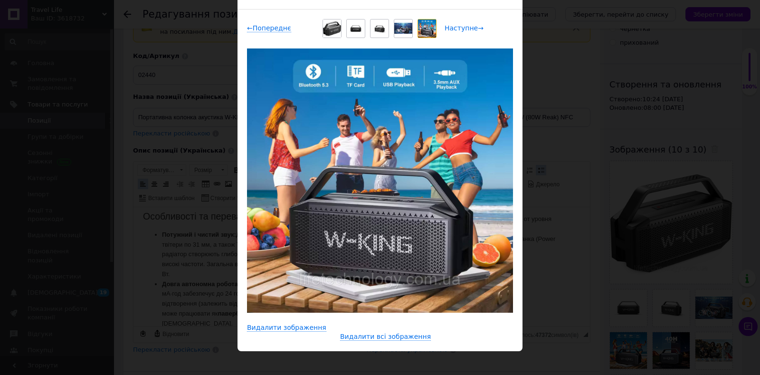
click at [457, 31] on span "Наступне →" at bounding box center [464, 28] width 39 height 8
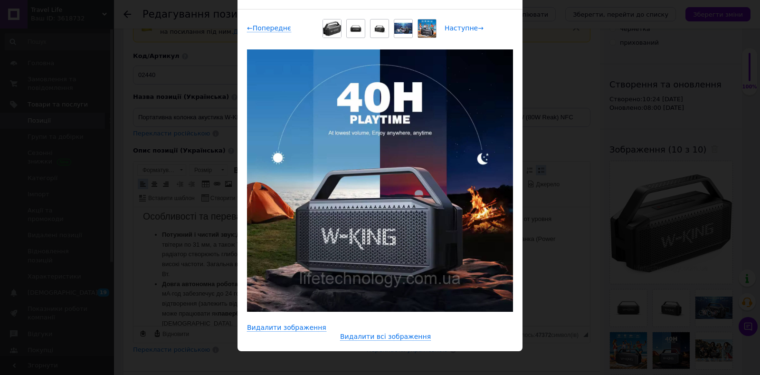
click at [457, 31] on span "Наступне →" at bounding box center [464, 28] width 39 height 8
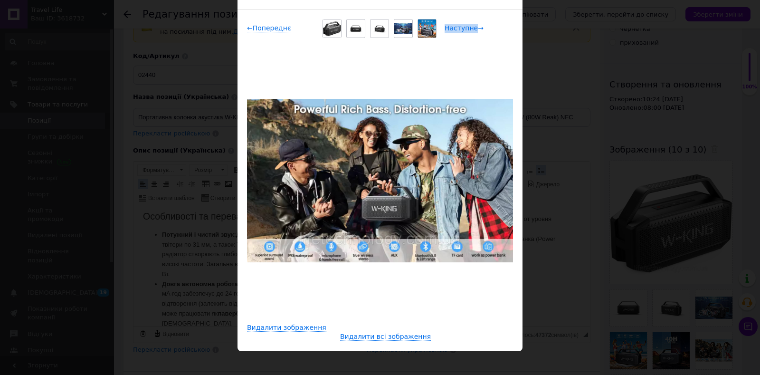
click at [456, 31] on span "Наступне →" at bounding box center [464, 28] width 39 height 8
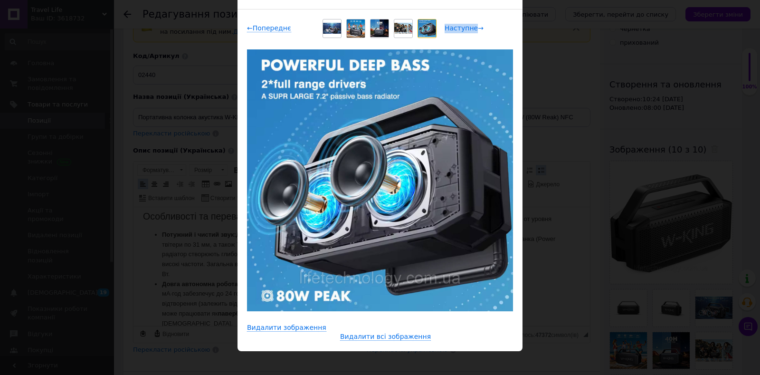
click at [456, 31] on span "Наступне →" at bounding box center [464, 28] width 39 height 8
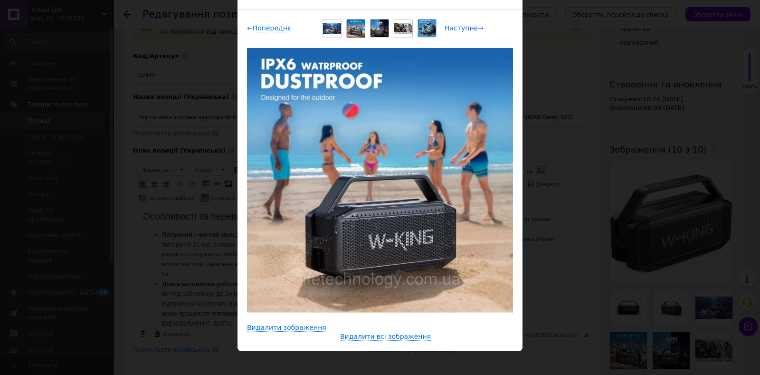
click at [461, 29] on span "Наступне →" at bounding box center [464, 28] width 39 height 8
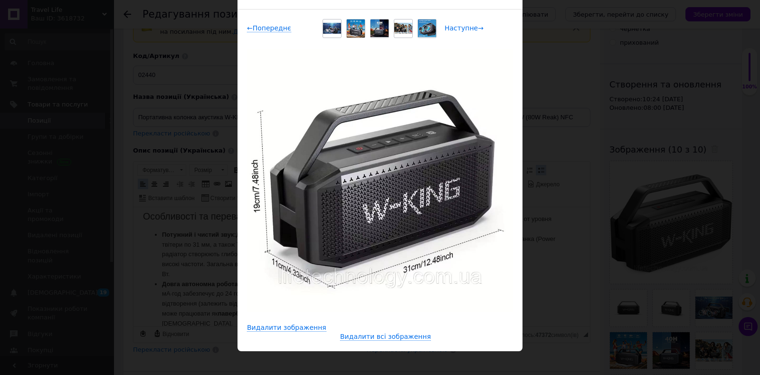
click at [471, 31] on span "Наступне →" at bounding box center [464, 28] width 39 height 8
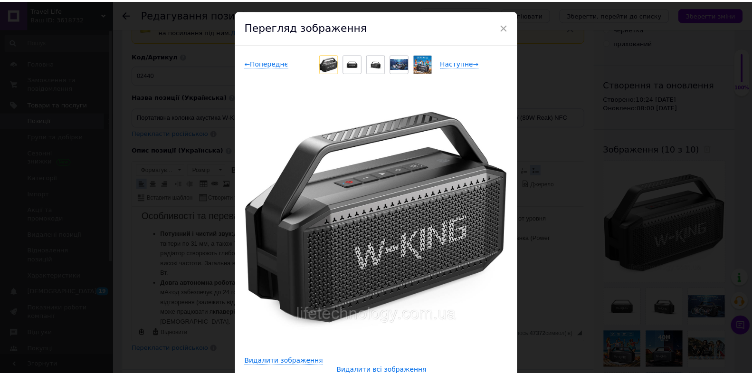
scroll to position [0, 0]
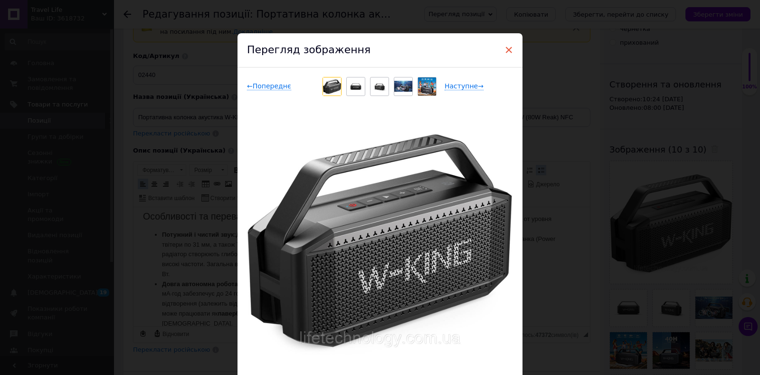
click at [507, 48] on span "×" at bounding box center [509, 50] width 9 height 16
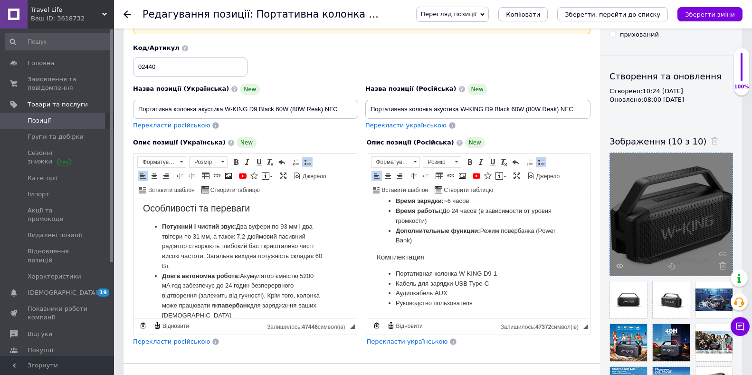
scroll to position [105, 0]
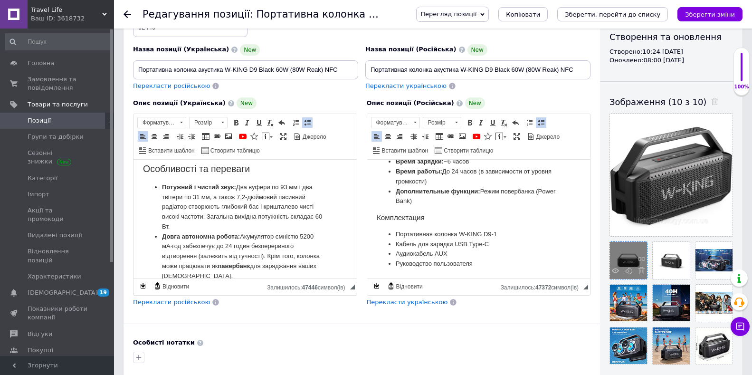
click at [620, 263] on div at bounding box center [628, 260] width 37 height 37
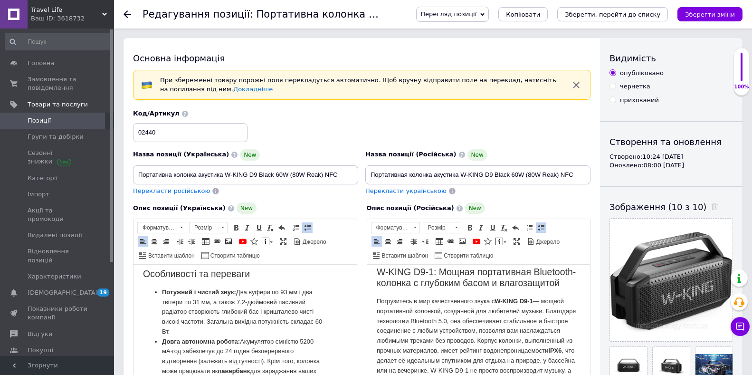
scroll to position [0, 0]
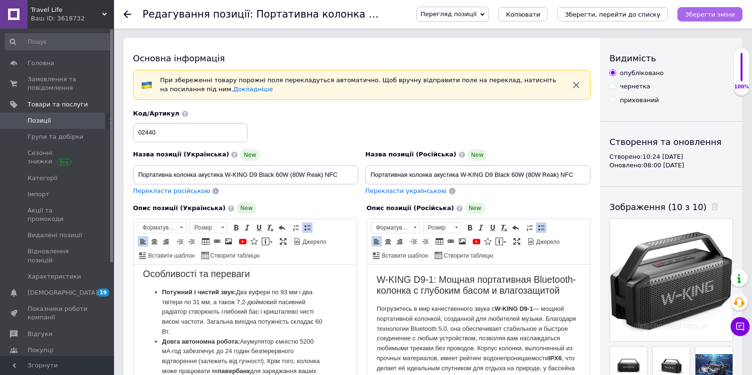
click at [709, 15] on icon "Зберегти зміни" at bounding box center [710, 14] width 50 height 7
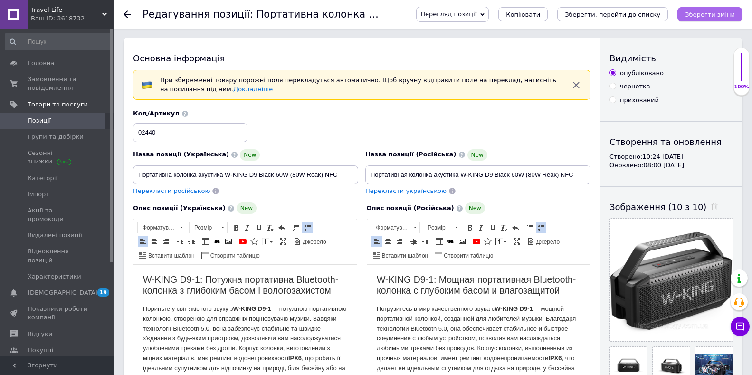
click at [718, 15] on icon "Зберегти зміни" at bounding box center [710, 14] width 50 height 7
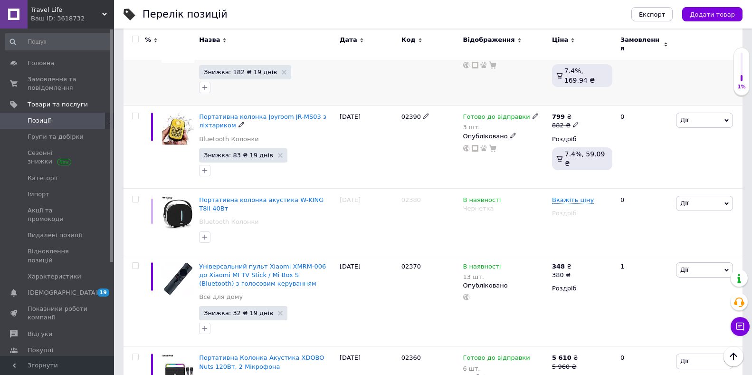
scroll to position [2566, 0]
